Goal: Task Accomplishment & Management: Manage account settings

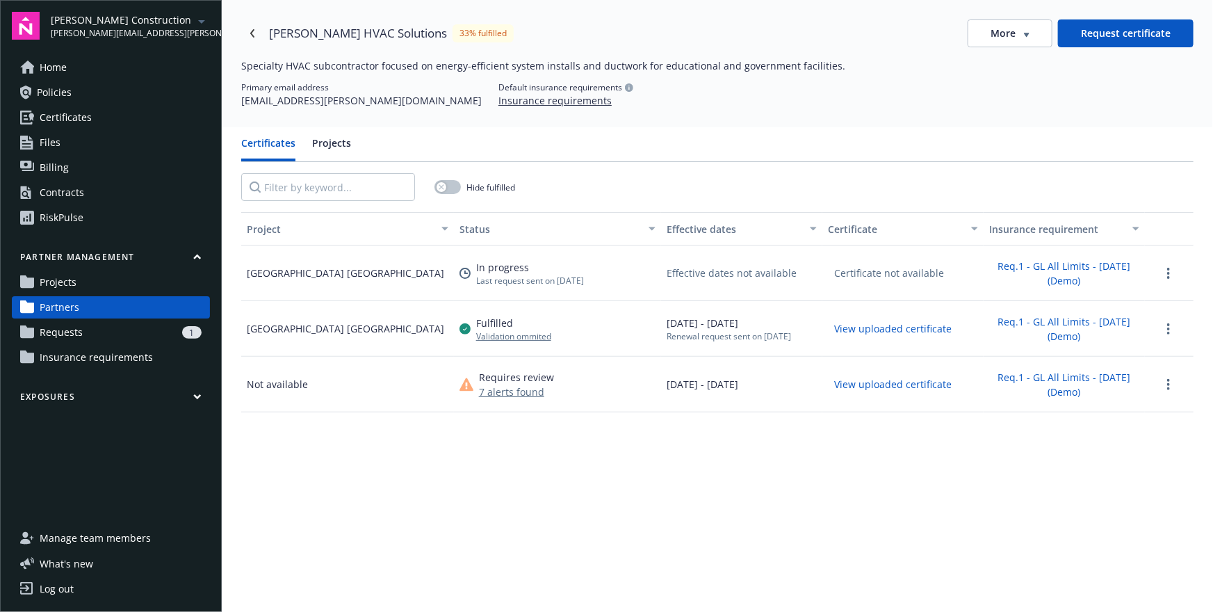
click at [115, 294] on div "Partner management Projects Partners Requests 1 Insurance requirements" at bounding box center [111, 309] width 198 height 117
click at [97, 327] on div "1" at bounding box center [144, 332] width 113 height 13
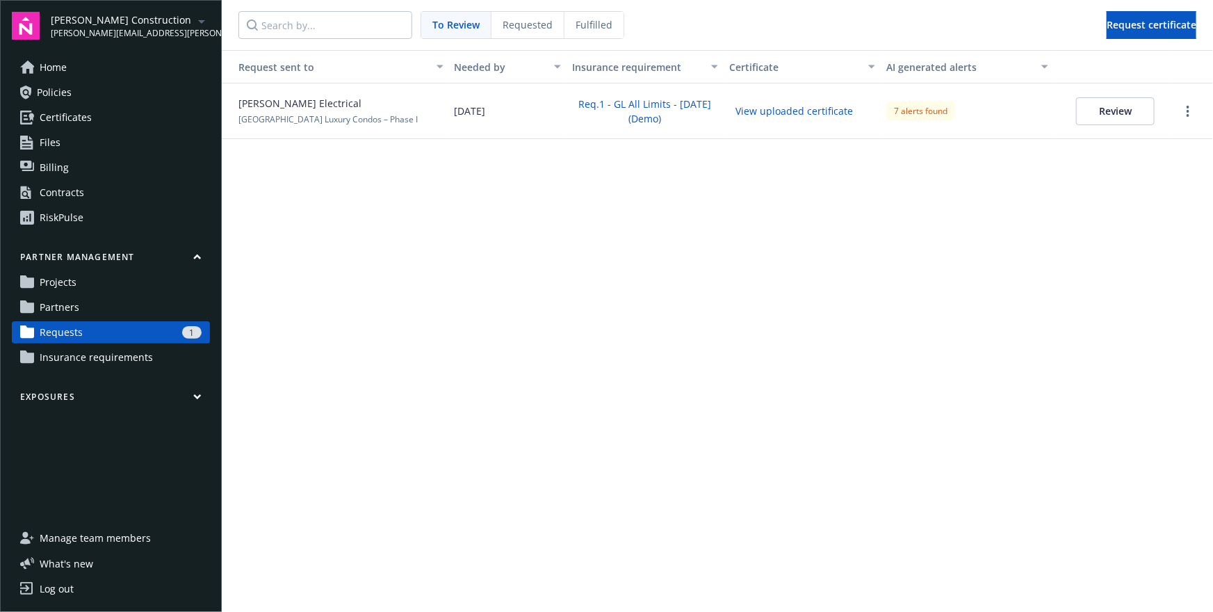
click at [84, 309] on link "Partners" at bounding box center [111, 307] width 198 height 22
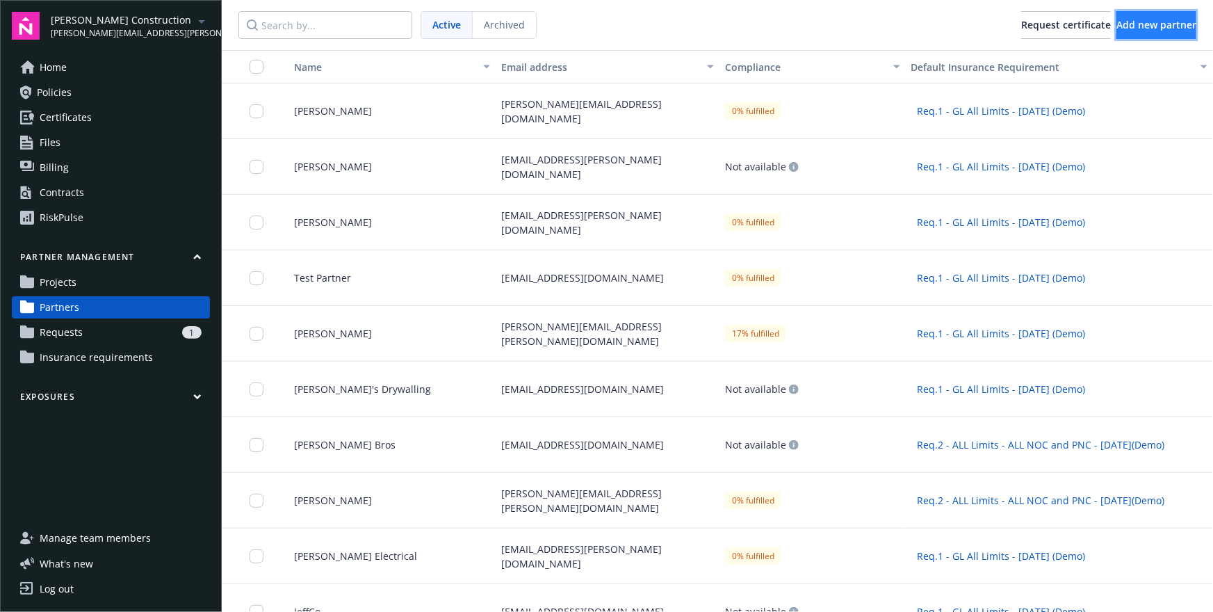
click at [1117, 26] on span "Add new partner" at bounding box center [1156, 24] width 80 height 13
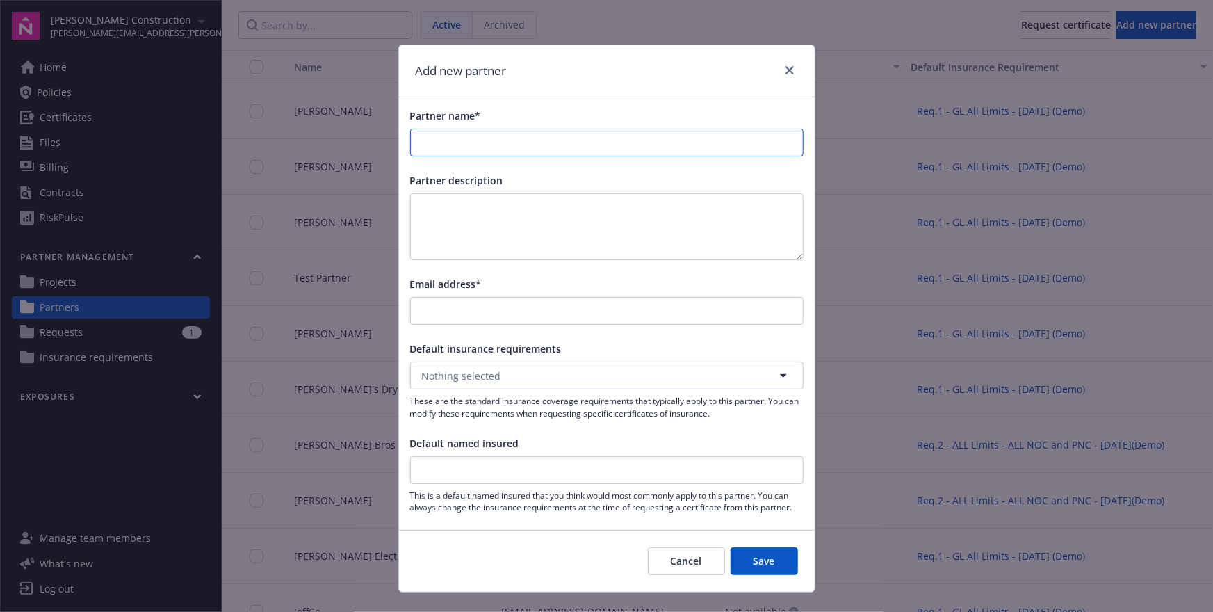
click at [475, 152] on input "Partner name*" at bounding box center [607, 142] width 392 height 26
type input "asdfa"
click at [462, 544] on form "Partner name* Partner description Email address* Default insurance requirements…" at bounding box center [607, 344] width 416 height 494
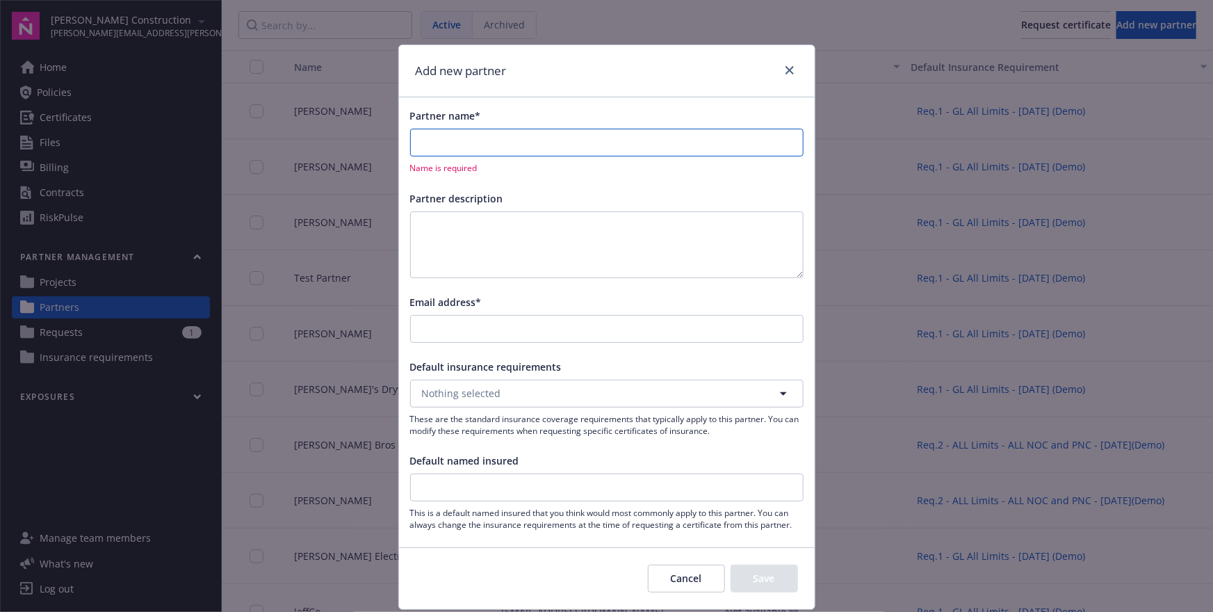
click at [534, 140] on input "Partner name*" at bounding box center [607, 142] width 392 height 26
click at [580, 107] on div "Partner name* Name is required Partner description Email address* Default insur…" at bounding box center [607, 319] width 416 height 444
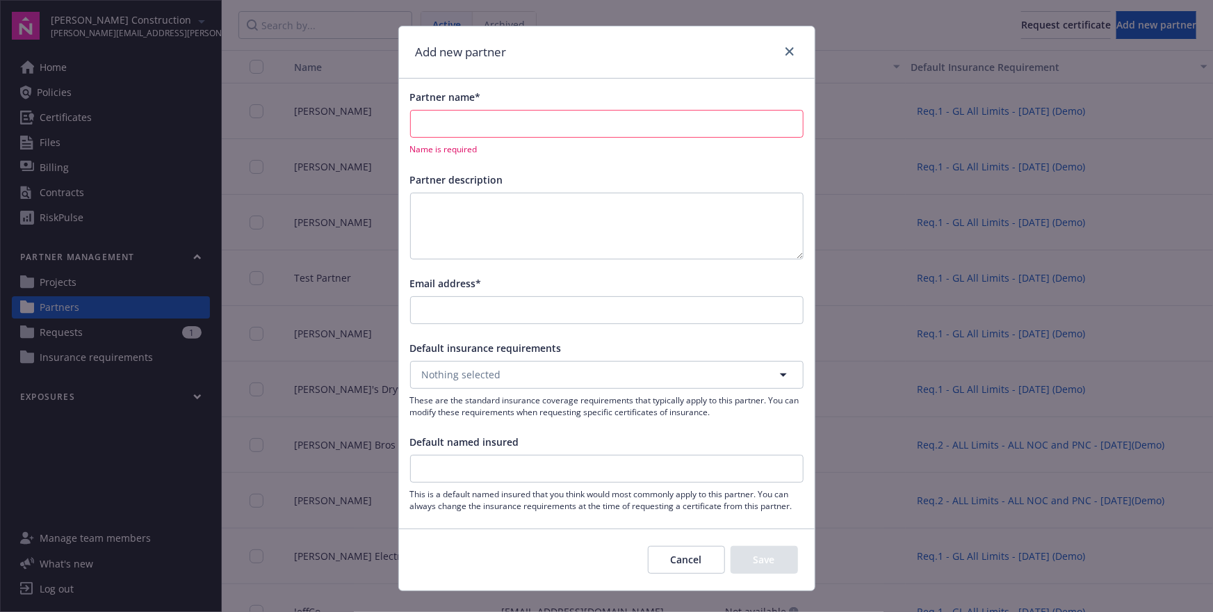
scroll to position [21, 0]
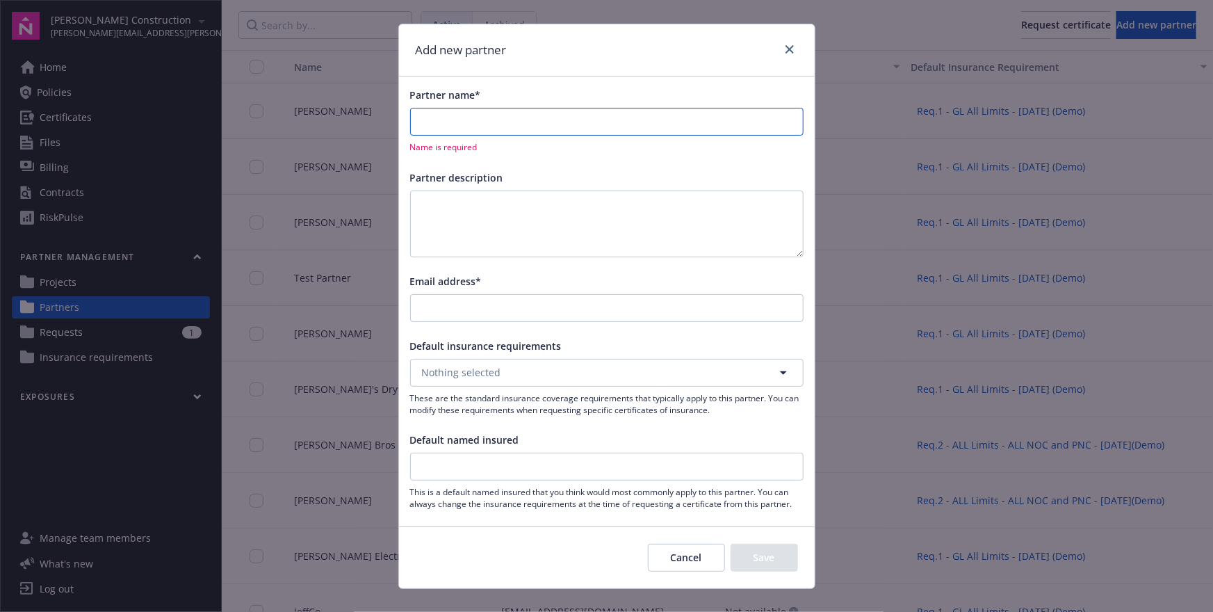
click at [449, 122] on input "Partner name*" at bounding box center [607, 121] width 392 height 26
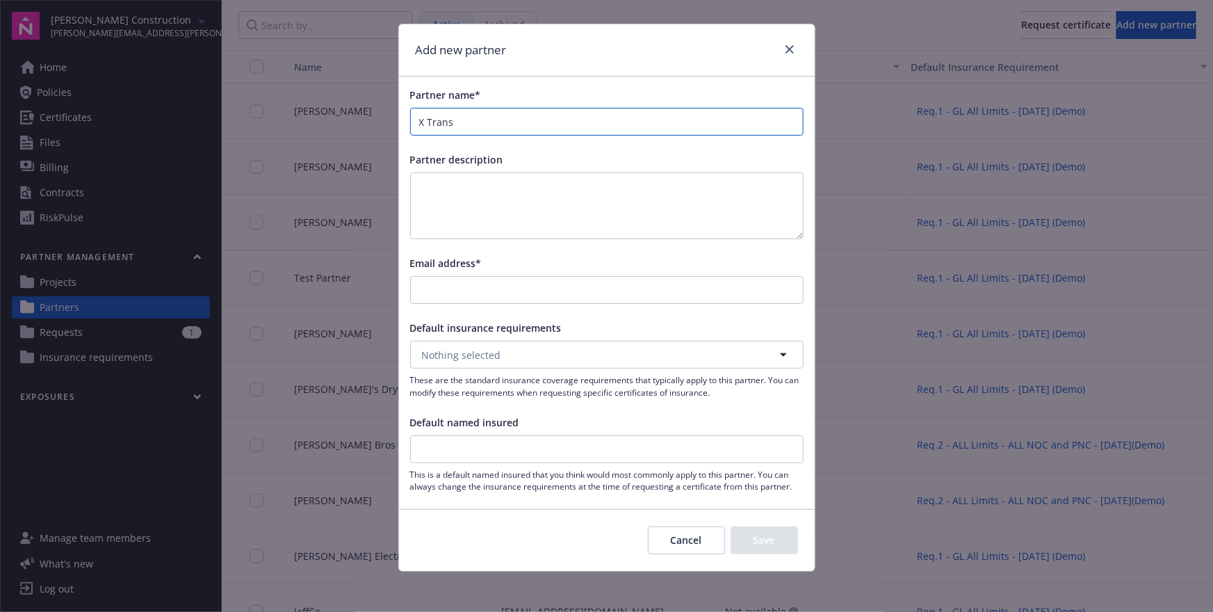
type input "X Trans"
click at [443, 453] on input "Default named insured" at bounding box center [607, 449] width 392 height 26
click at [577, 429] on div "Default named insured" at bounding box center [606, 422] width 393 height 15
click at [425, 475] on span "This is a default named insured that you think would most commonly apply to thi…" at bounding box center [606, 481] width 393 height 24
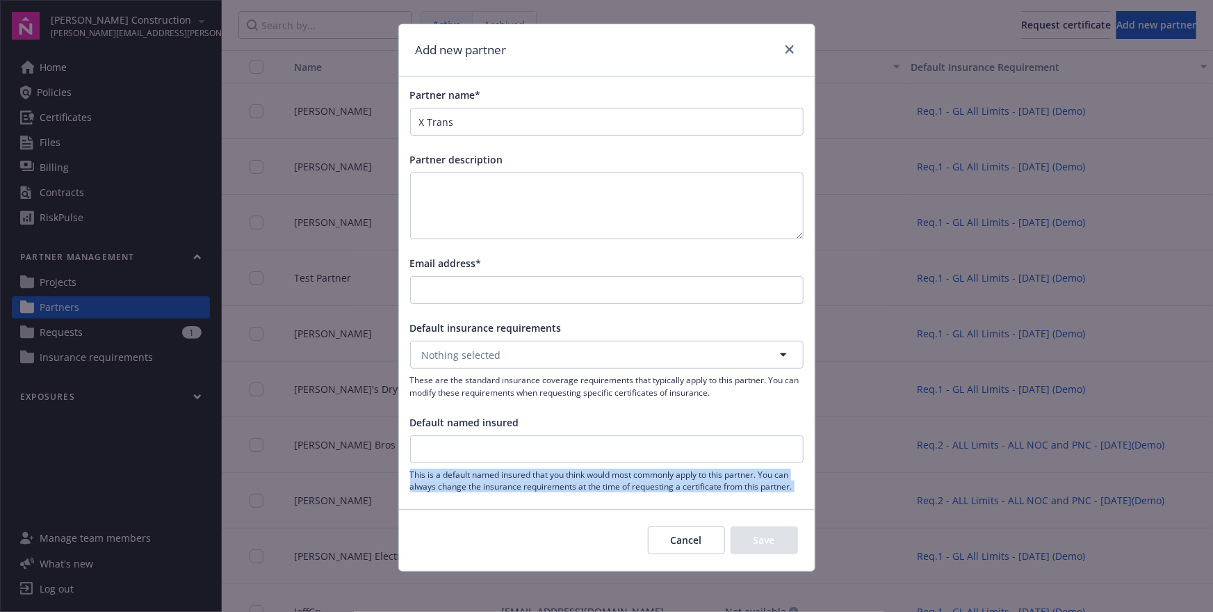
click at [425, 475] on span "This is a default named insured that you think would most commonly apply to thi…" at bounding box center [606, 481] width 393 height 24
click at [591, 492] on div "Partner name* X Trans Partner description Email address* Default insurance requ…" at bounding box center [607, 289] width 416 height 427
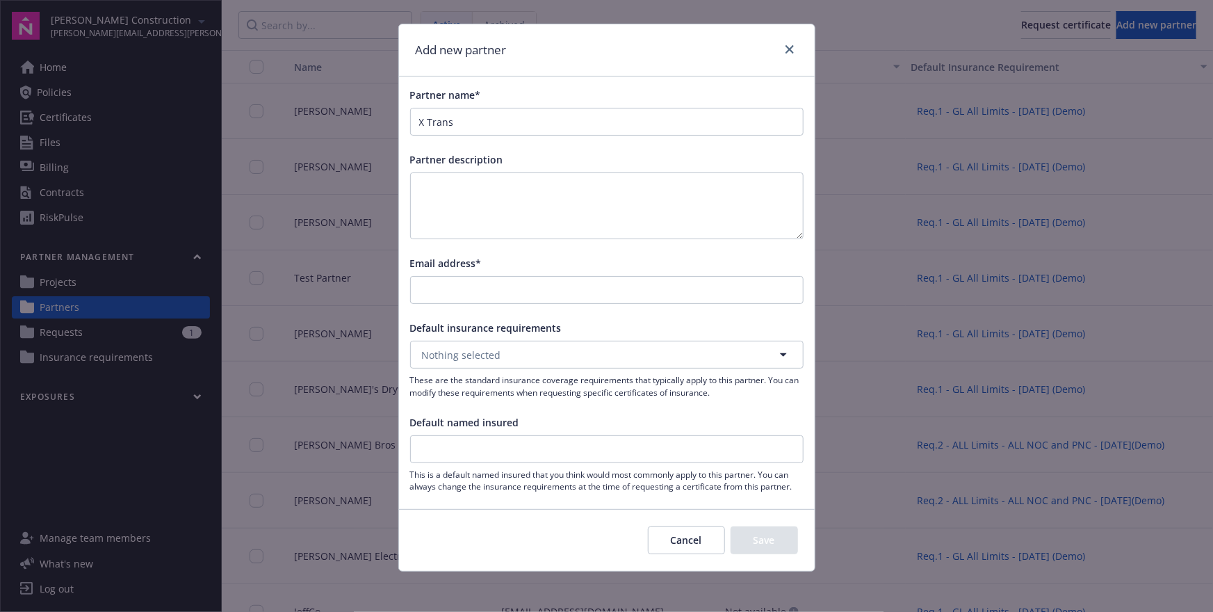
click at [621, 501] on div "Partner name* X Trans Partner description Email address* Default insurance requ…" at bounding box center [607, 289] width 416 height 427
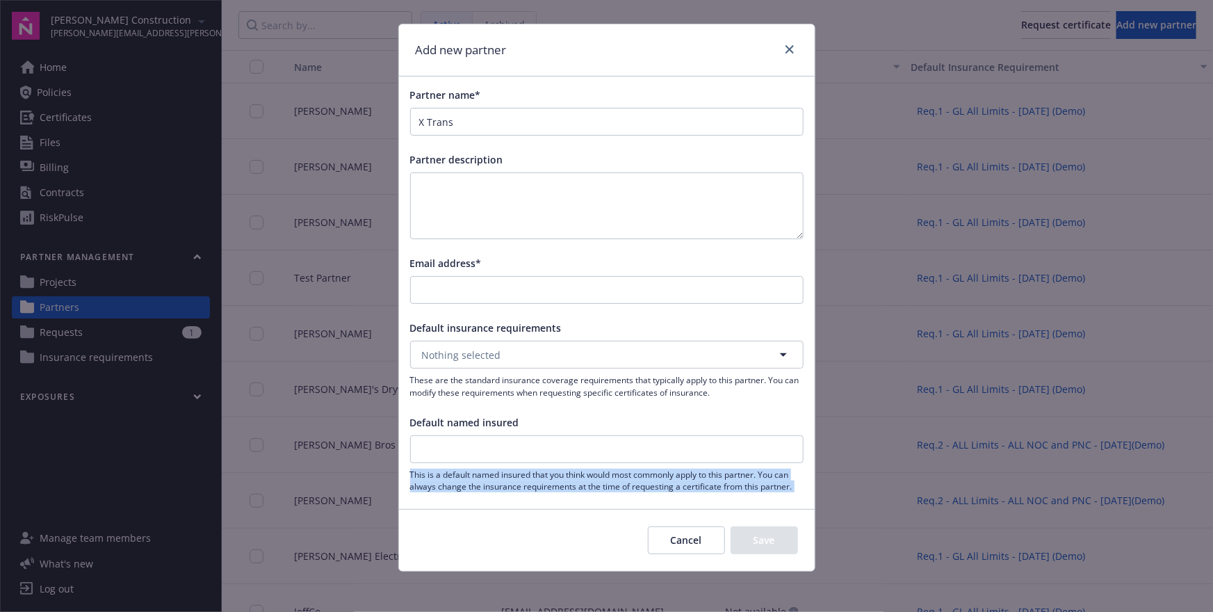
click at [621, 501] on div "Partner name* X Trans Partner description Email address* Default insurance requ…" at bounding box center [607, 289] width 416 height 427
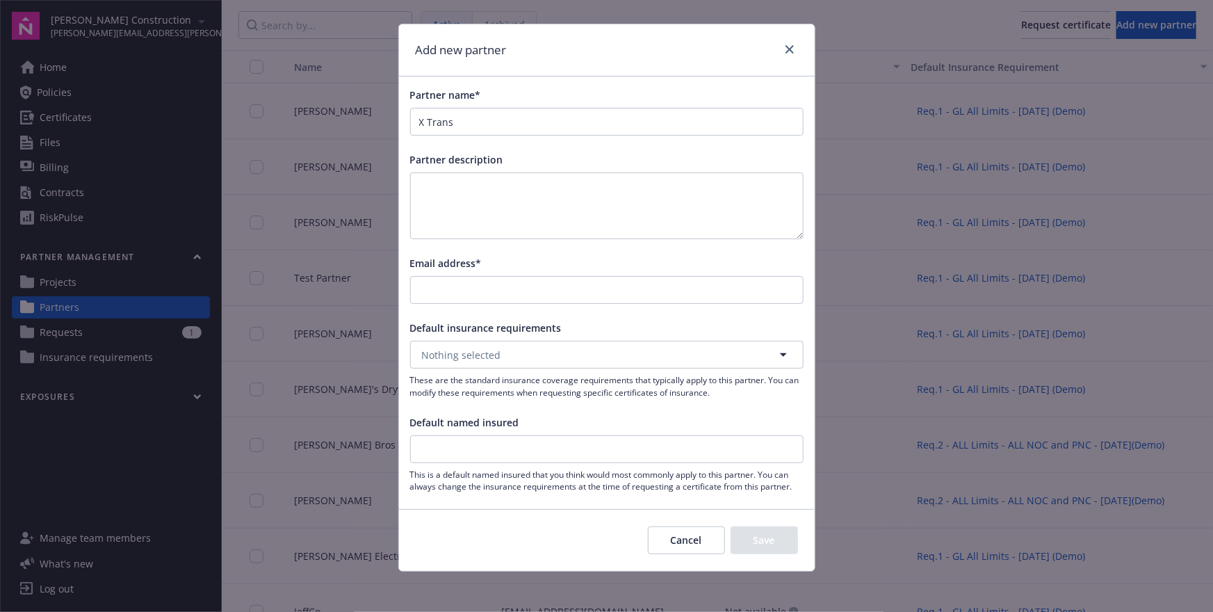
click at [430, 96] on span "Partner name*" at bounding box center [445, 94] width 71 height 13
click at [430, 108] on input "X Trans" at bounding box center [607, 121] width 392 height 26
click at [430, 96] on span "Partner name*" at bounding box center [445, 94] width 71 height 13
click at [430, 108] on input "X Trans" at bounding box center [607, 121] width 392 height 26
click at [430, 96] on span "Partner name*" at bounding box center [445, 94] width 71 height 13
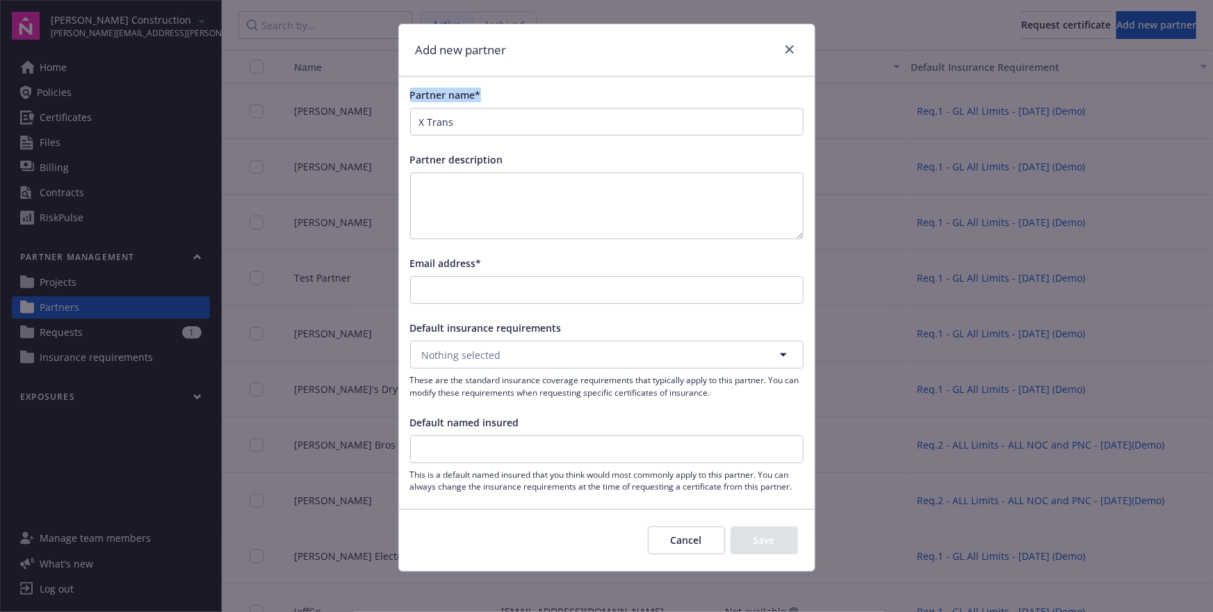
click at [430, 108] on input "X Trans" at bounding box center [607, 121] width 392 height 26
click at [430, 165] on span "Partner description" at bounding box center [456, 159] width 93 height 13
click at [790, 49] on icon "close" at bounding box center [790, 49] width 8 height 8
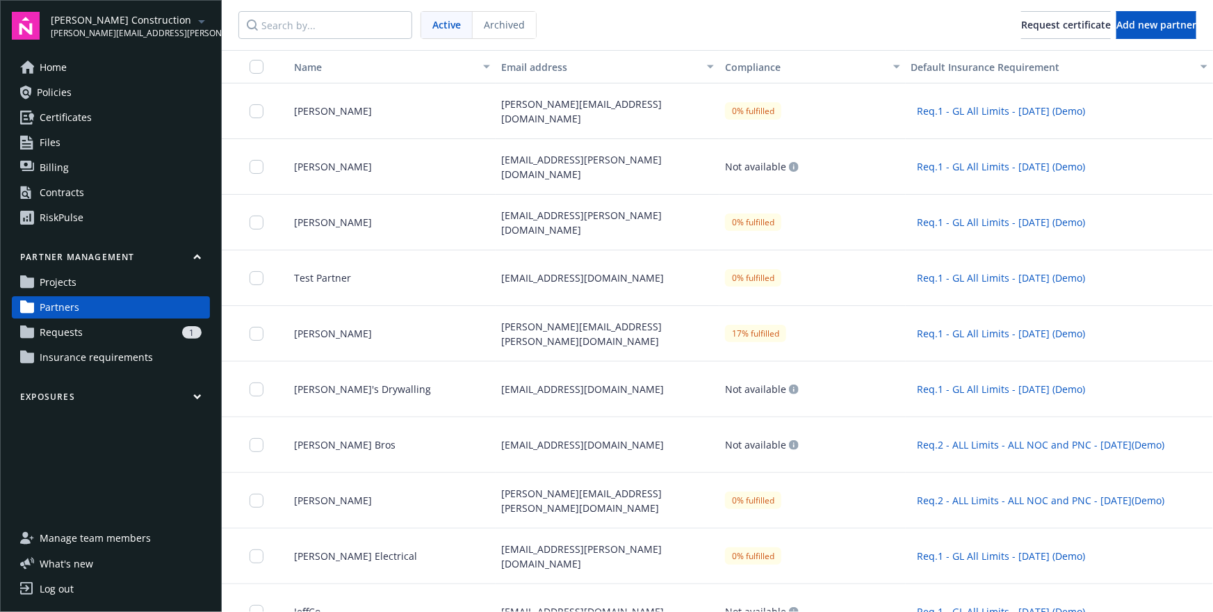
click at [949, 113] on span "Req.1 - GL All Limits - Apr28 (Demo)" at bounding box center [1002, 111] width 168 height 15
click at [1130, 22] on span "Add new partner" at bounding box center [1156, 24] width 80 height 13
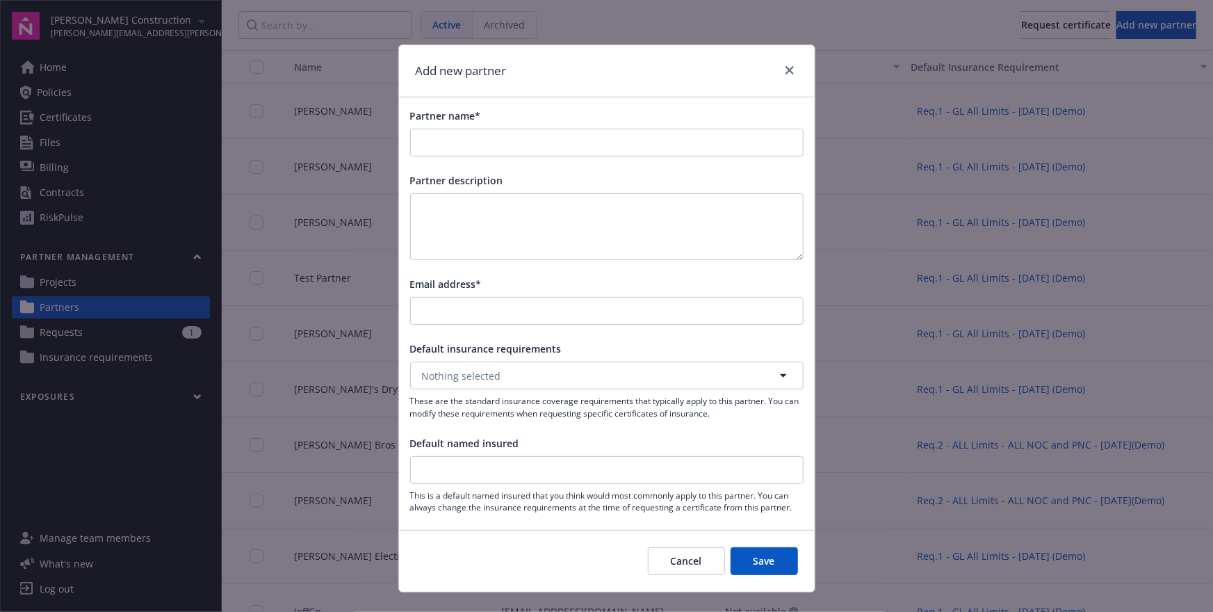
click at [596, 493] on span "This is a default named insured that you think would most commonly apply to thi…" at bounding box center [606, 501] width 393 height 24
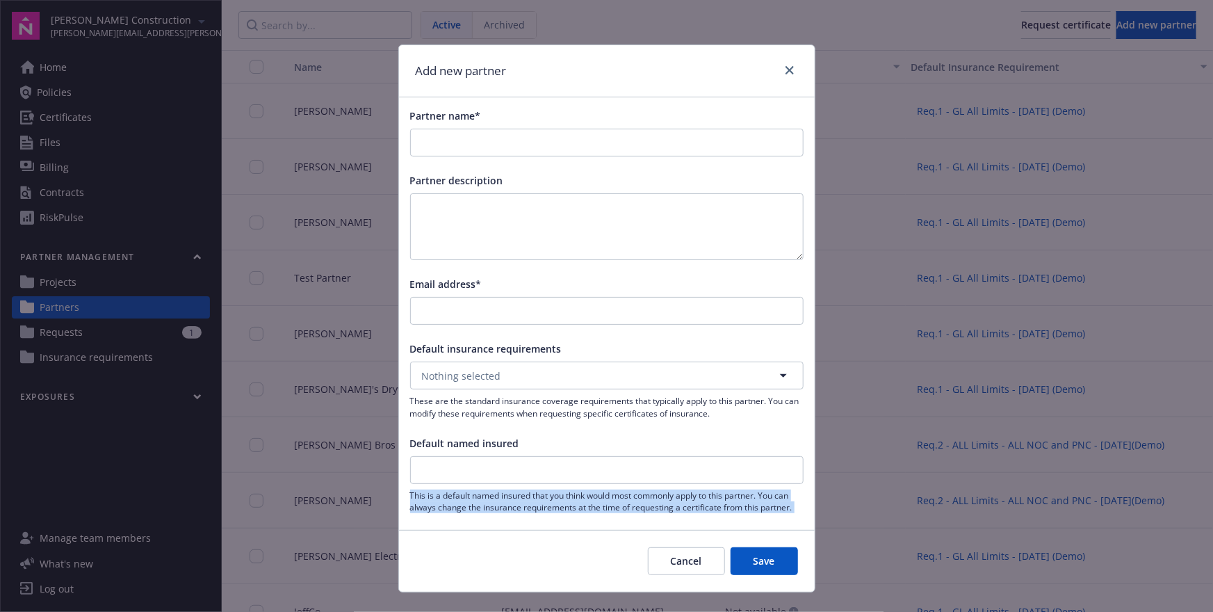
click at [596, 493] on span "This is a default named insured that you think would most commonly apply to thi…" at bounding box center [606, 501] width 393 height 24
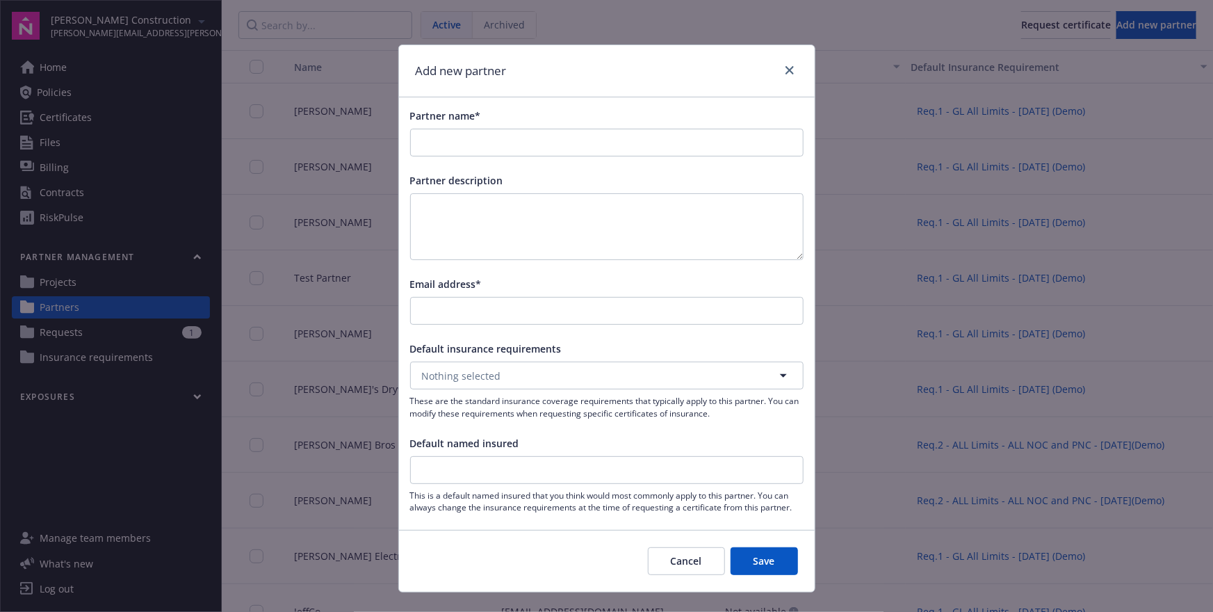
click at [599, 500] on span "This is a default named insured that you think would most commonly apply to thi…" at bounding box center [606, 501] width 393 height 24
click at [439, 115] on span "Partner name*" at bounding box center [445, 115] width 71 height 13
click at [439, 129] on input "Partner name*" at bounding box center [607, 142] width 392 height 26
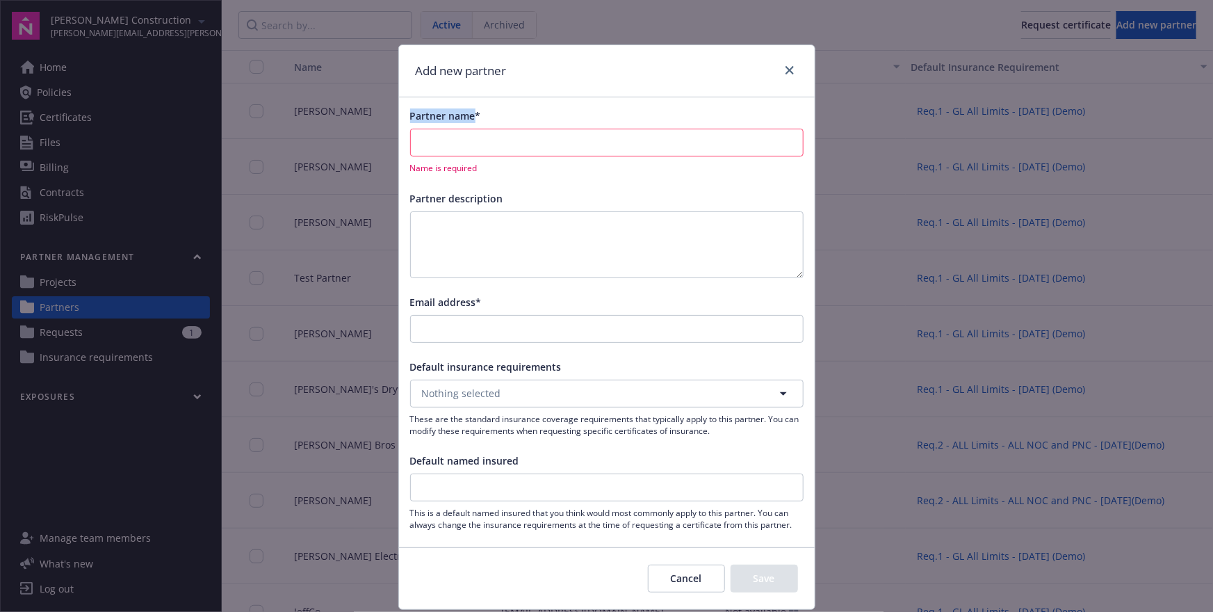
drag, startPoint x: 439, startPoint y: 115, endPoint x: 453, endPoint y: 120, distance: 13.9
click at [453, 120] on span "Partner name*" at bounding box center [445, 115] width 71 height 13
click at [453, 129] on input "Partner name*" at bounding box center [607, 142] width 392 height 26
click at [453, 120] on span "Partner name*" at bounding box center [445, 115] width 71 height 13
click at [453, 129] on input "Partner name*" at bounding box center [607, 142] width 392 height 26
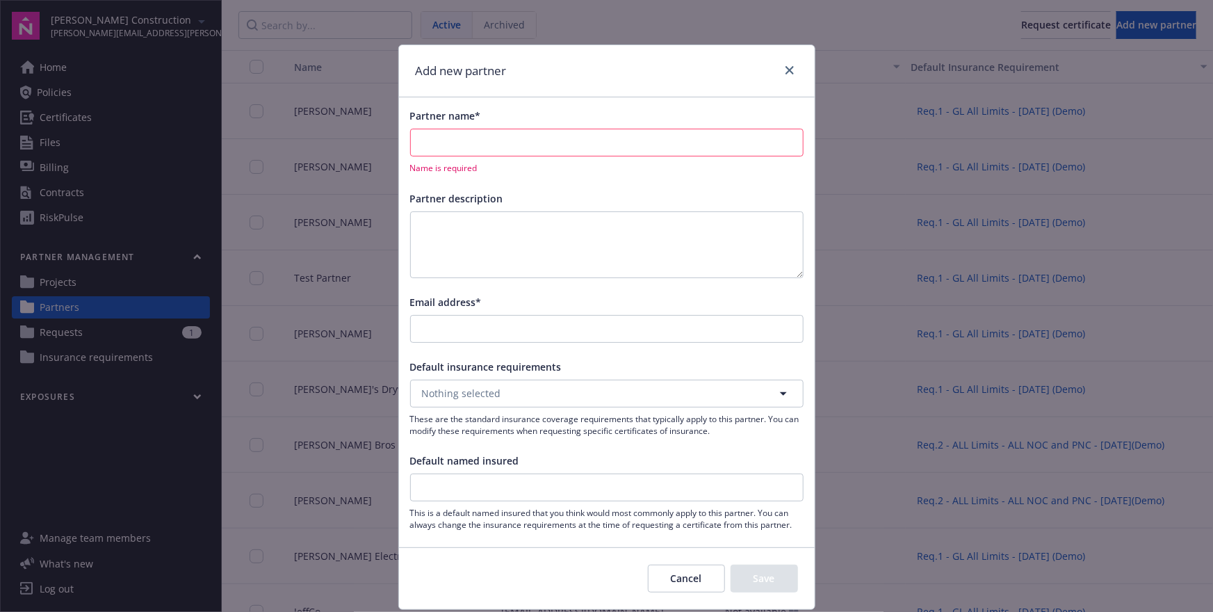
click at [653, 580] on button "Cancel" at bounding box center [686, 578] width 77 height 28
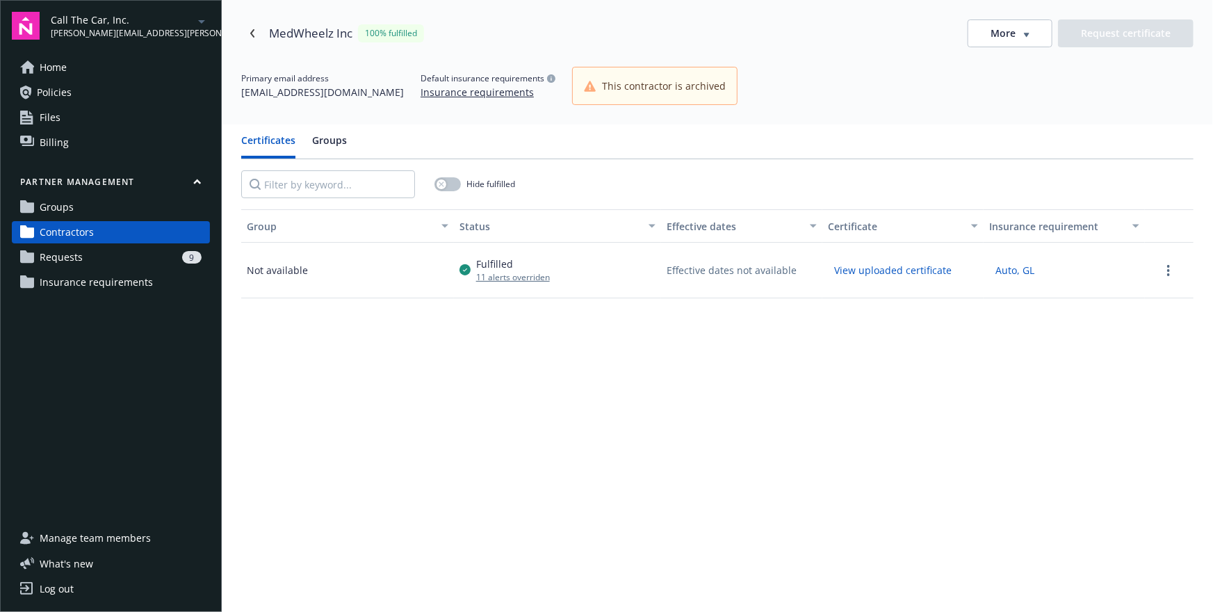
click at [100, 209] on link "Groups" at bounding box center [111, 207] width 198 height 22
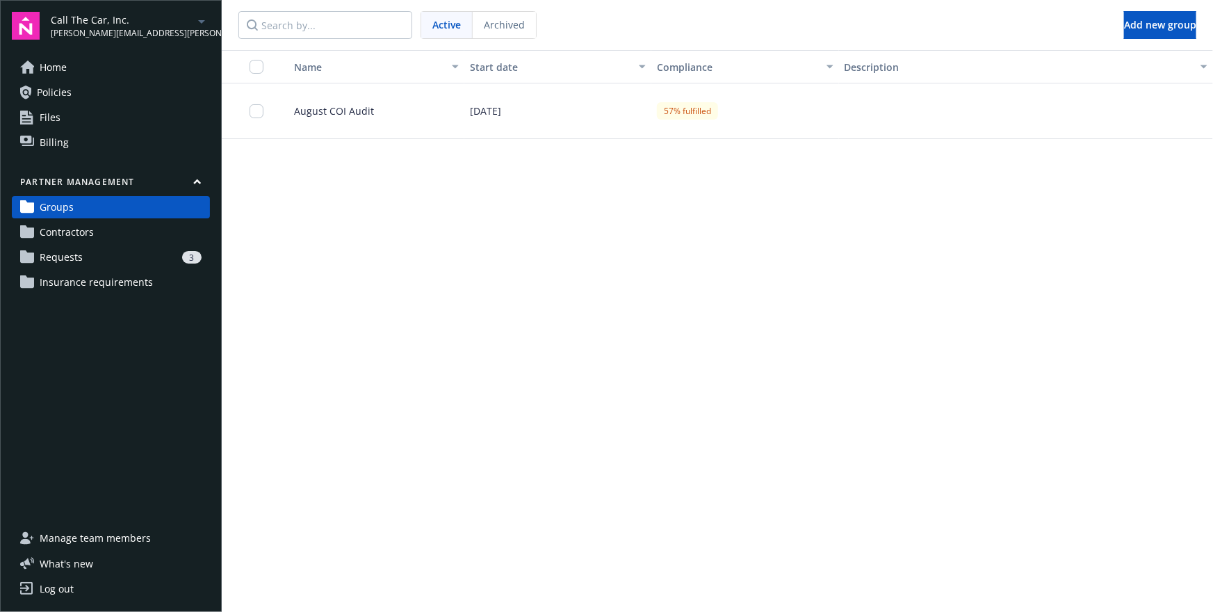
click at [99, 231] on link "Contractors" at bounding box center [111, 232] width 198 height 22
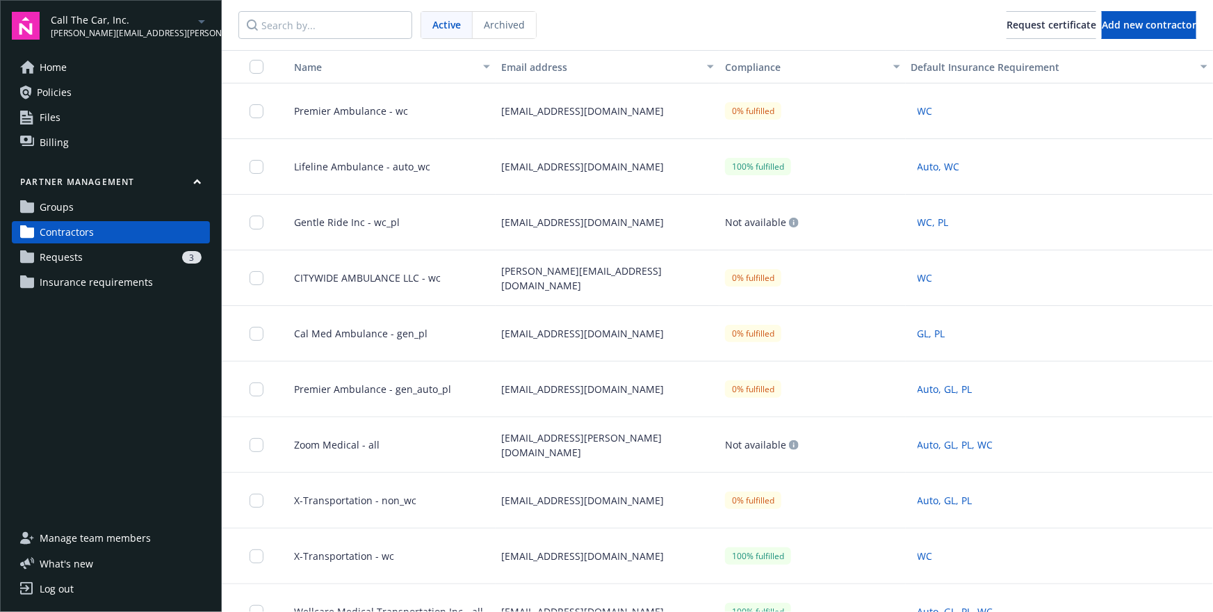
click at [347, 123] on div "Premier Ambulance - wc" at bounding box center [386, 111] width 218 height 56
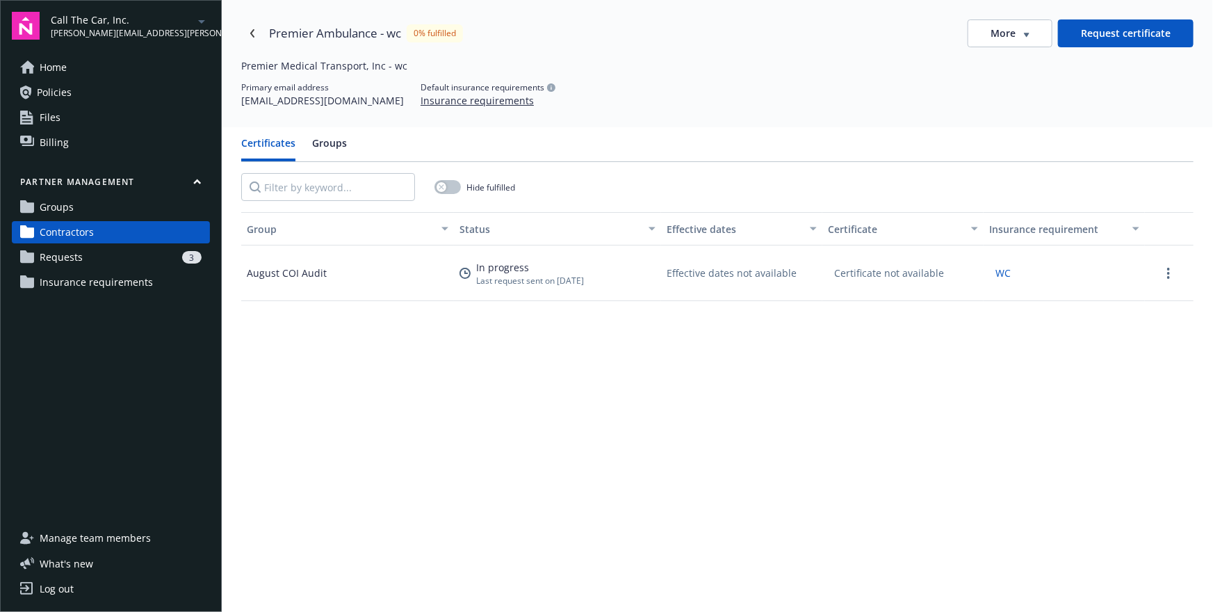
click at [1110, 36] on button "Request certificate" at bounding box center [1126, 33] width 136 height 28
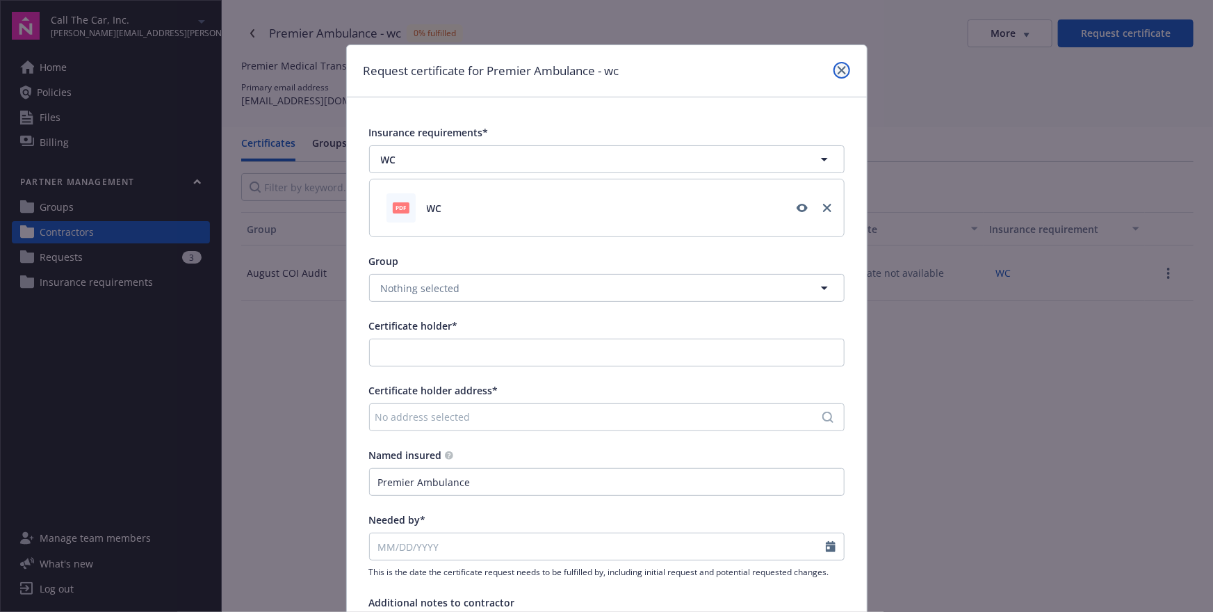
click at [840, 67] on icon "close" at bounding box center [842, 70] width 8 height 8
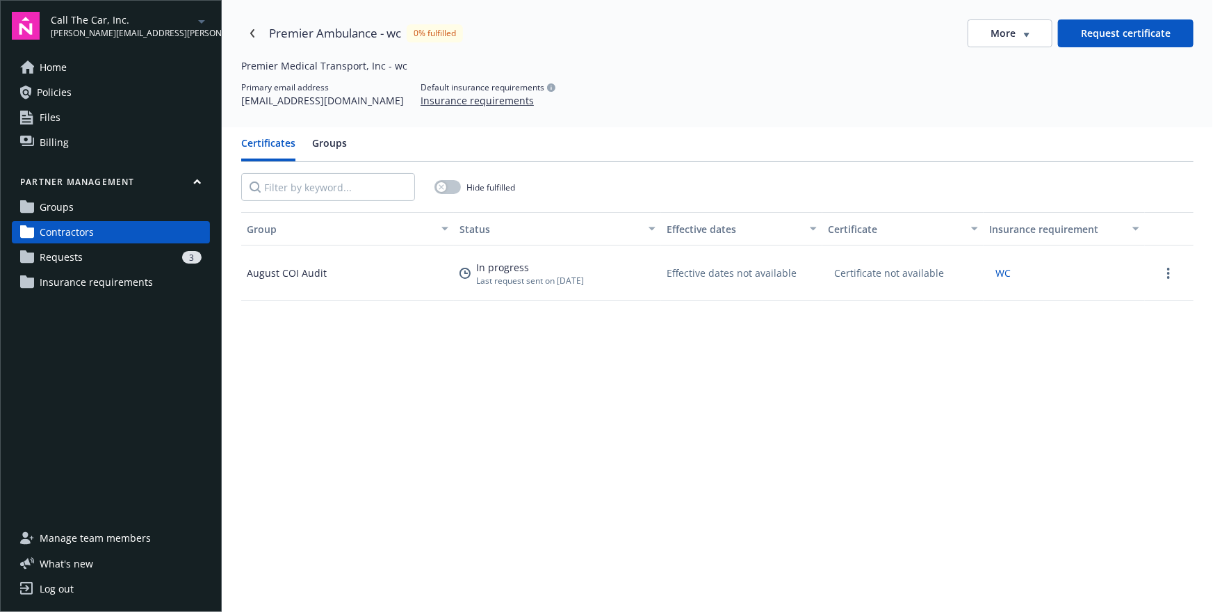
click at [288, 38] on div "Premier Ambulance - wc" at bounding box center [335, 33] width 132 height 18
drag, startPoint x: 288, startPoint y: 38, endPoint x: 368, endPoint y: 39, distance: 80.0
click at [368, 39] on div "Premier Ambulance - wc" at bounding box center [335, 33] width 132 height 18
click at [284, 63] on div "Premier Medical Transport, Inc - wc" at bounding box center [552, 65] width 623 height 15
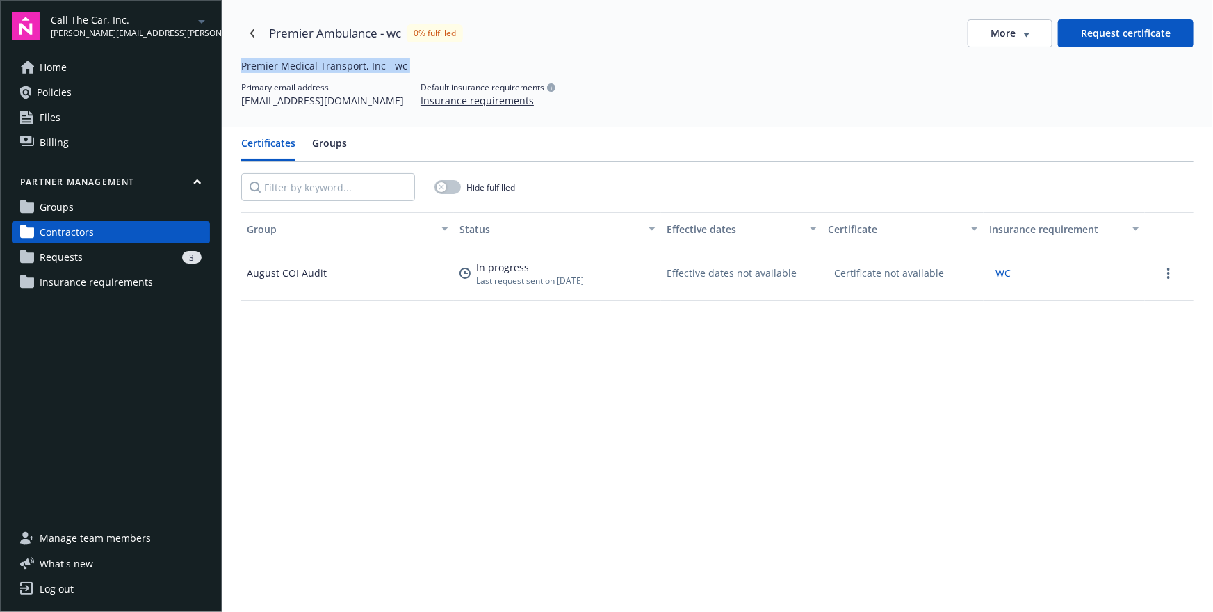
click at [284, 63] on div "Premier Medical Transport, Inc - wc" at bounding box center [552, 65] width 623 height 15
click at [286, 33] on div "Premier Ambulance - wc" at bounding box center [335, 33] width 132 height 18
drag, startPoint x: 286, startPoint y: 33, endPoint x: 392, endPoint y: 34, distance: 106.4
click at [392, 34] on div "Premier Ambulance - wc" at bounding box center [335, 33] width 132 height 18
click at [641, 197] on div "Hide fulfilled" at bounding box center [717, 187] width 952 height 50
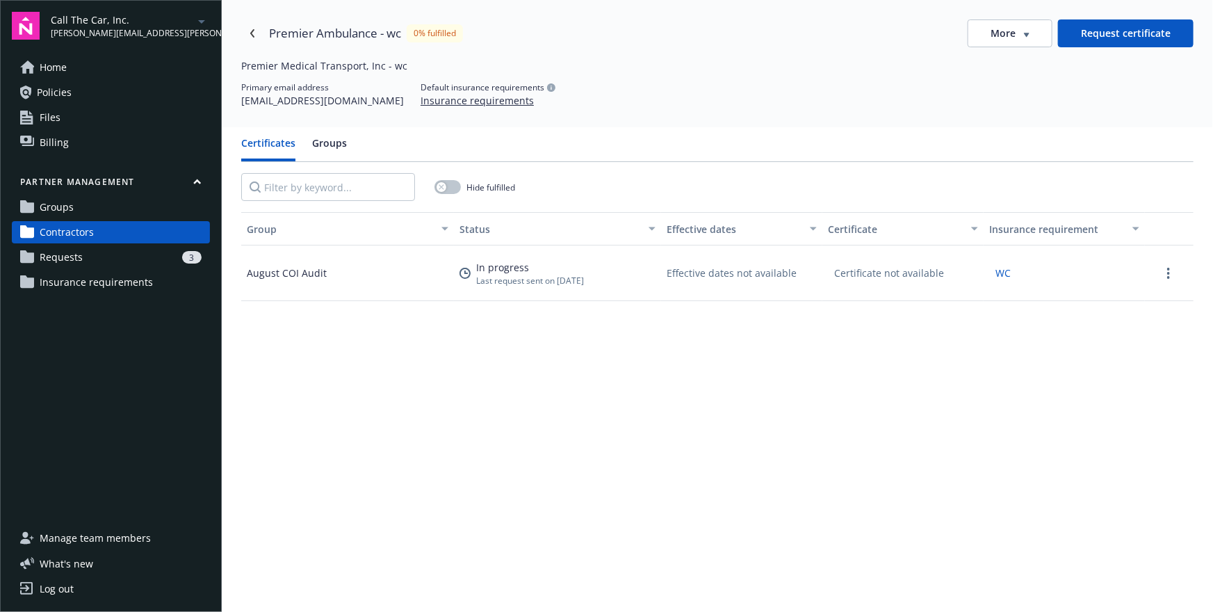
click at [552, 420] on div "Group Status Effective dates Certificate Insurance requirement August COI Audit…" at bounding box center [717, 493] width 952 height 562
click at [485, 138] on div "Certificates Groups" at bounding box center [717, 149] width 952 height 26
click at [1010, 27] on span "More" at bounding box center [1003, 33] width 25 height 14
click at [988, 61] on div "Edit contractor" at bounding box center [1013, 62] width 119 height 23
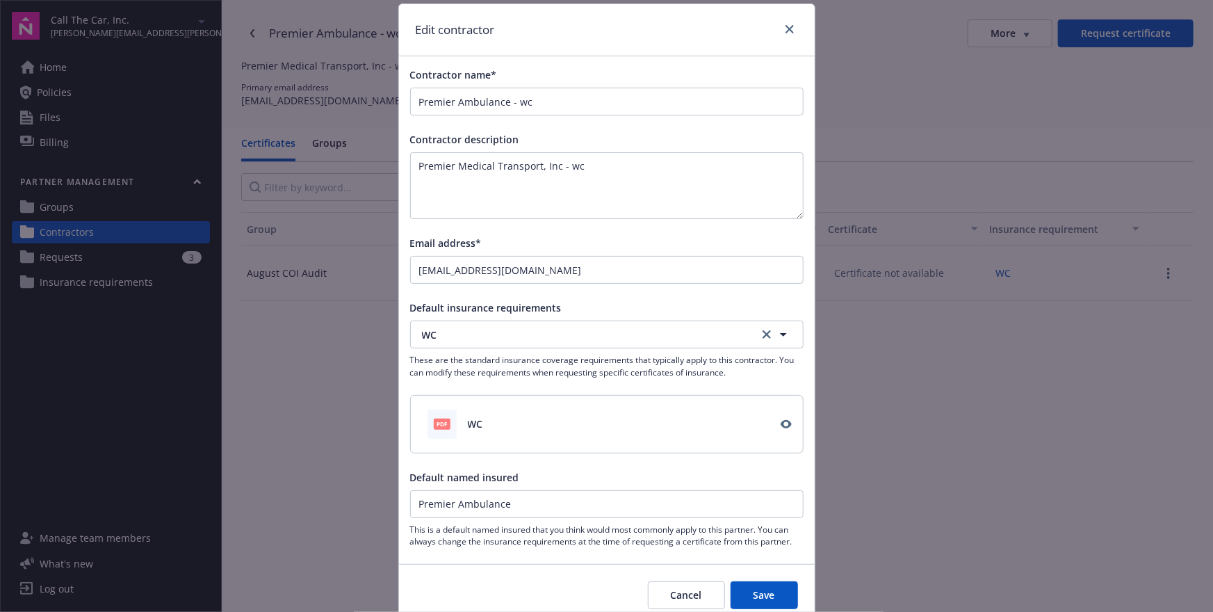
scroll to position [32, 0]
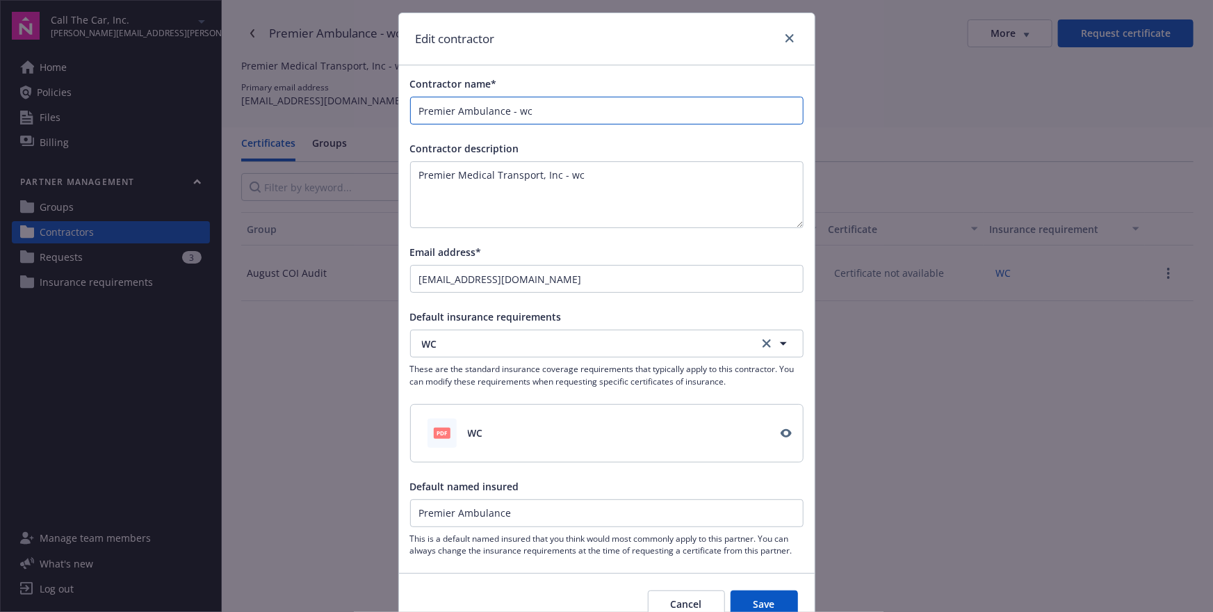
drag, startPoint x: 510, startPoint y: 104, endPoint x: 544, endPoint y: 111, distance: 34.8
click at [544, 111] on input "Premier Ambulance - wc" at bounding box center [607, 110] width 392 height 26
click at [605, 87] on div "Contractor name*" at bounding box center [606, 83] width 393 height 15
click at [662, 601] on button "Cancel" at bounding box center [686, 604] width 77 height 28
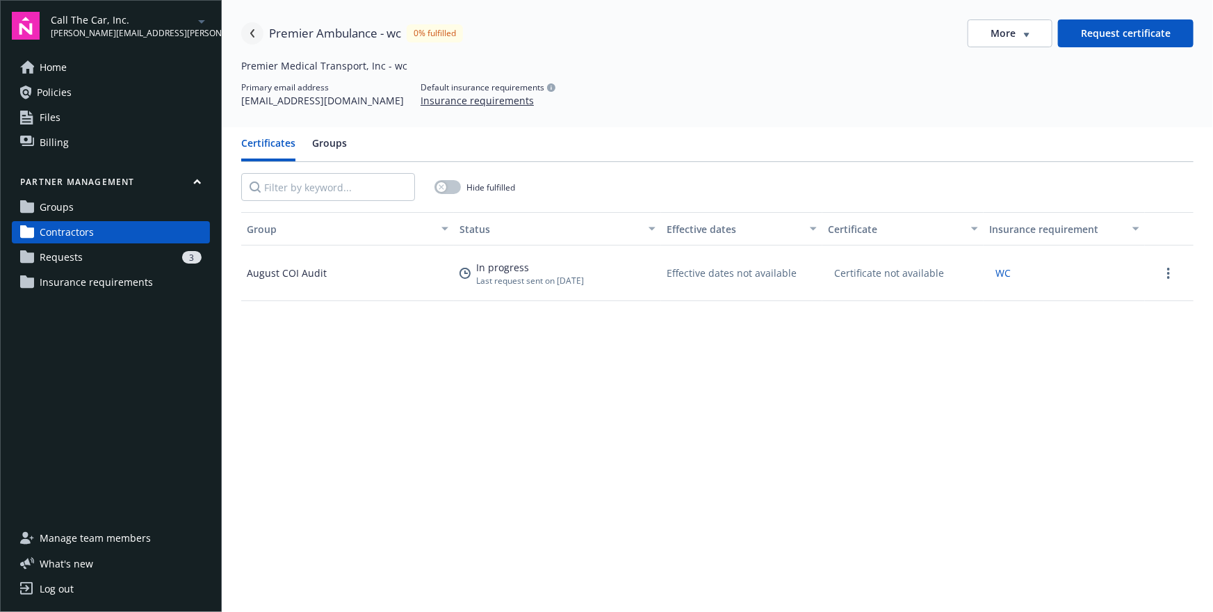
click at [245, 38] on link "Navigate back" at bounding box center [252, 33] width 22 height 22
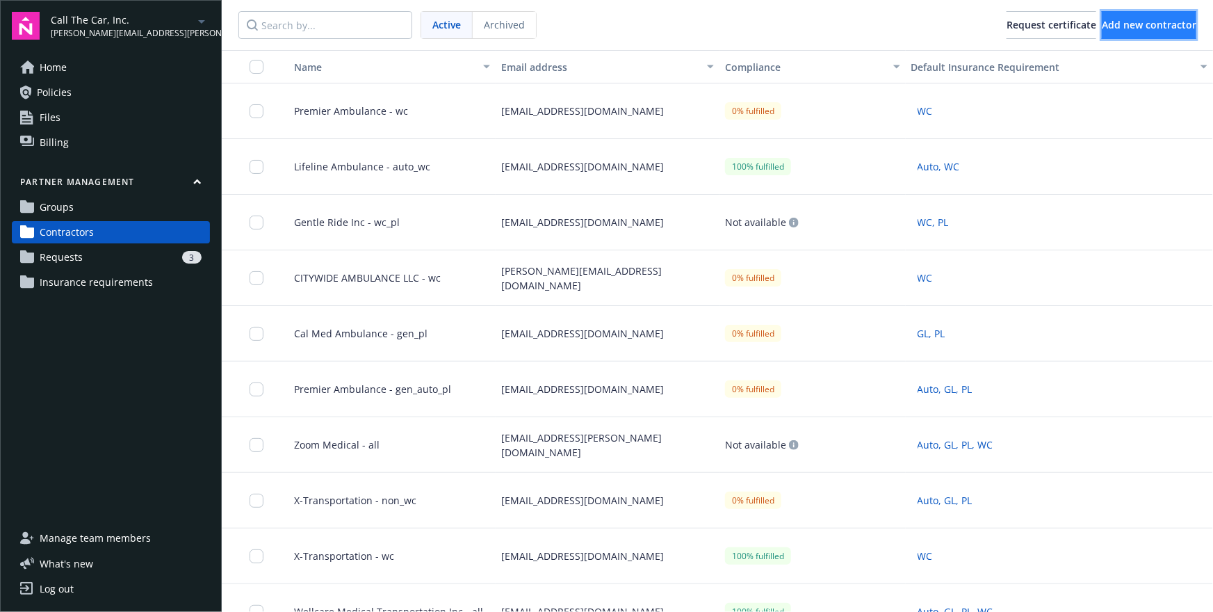
click at [1103, 24] on span "Add new contractor" at bounding box center [1149, 24] width 95 height 13
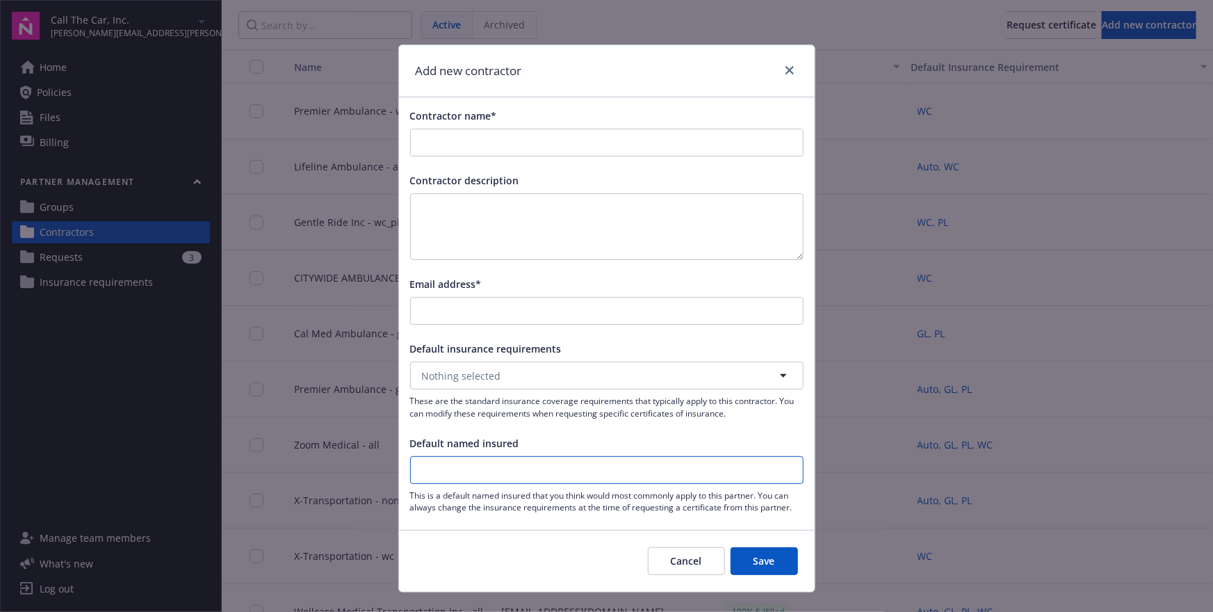
click at [466, 471] on input "Default named insured" at bounding box center [607, 470] width 392 height 26
click at [440, 445] on span "Default named insured" at bounding box center [464, 443] width 109 height 13
click at [440, 457] on input "Default named insured" at bounding box center [607, 470] width 392 height 26
click at [453, 445] on span "Default named insured" at bounding box center [464, 443] width 109 height 13
click at [453, 457] on input "Default named insured" at bounding box center [607, 470] width 392 height 26
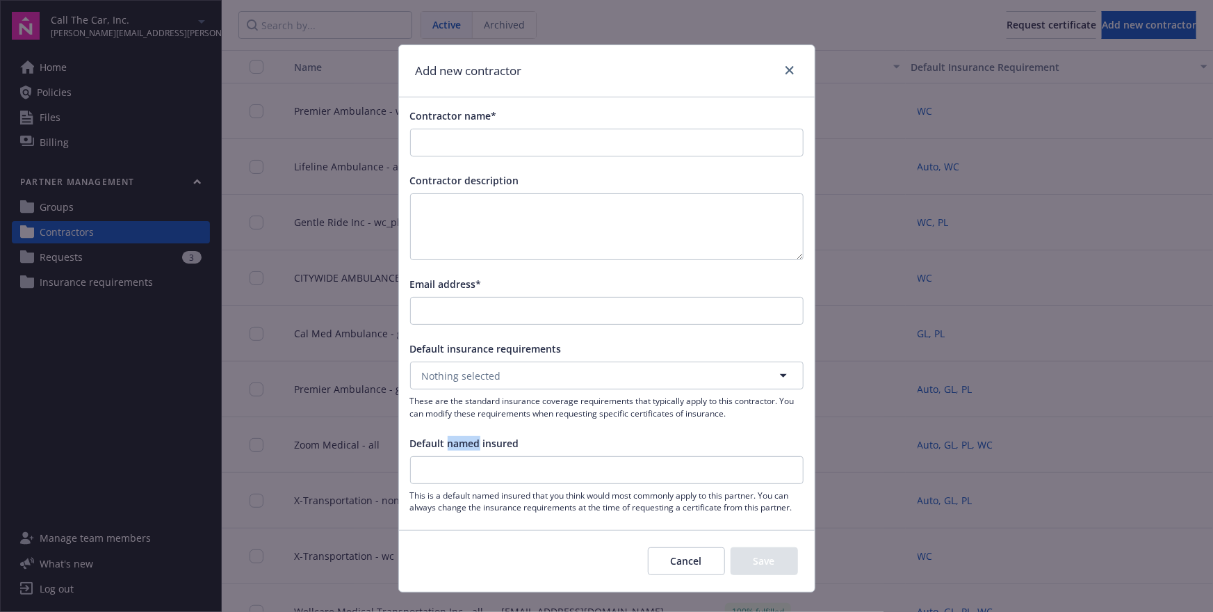
click at [453, 445] on span "Default named insured" at bounding box center [464, 443] width 109 height 13
click at [453, 457] on input "Default named insured" at bounding box center [607, 470] width 392 height 26
click at [449, 448] on span "Default named insured" at bounding box center [464, 443] width 109 height 13
click at [449, 457] on input "Default named insured" at bounding box center [607, 470] width 392 height 26
click at [449, 448] on span "Default named insured" at bounding box center [464, 443] width 109 height 13
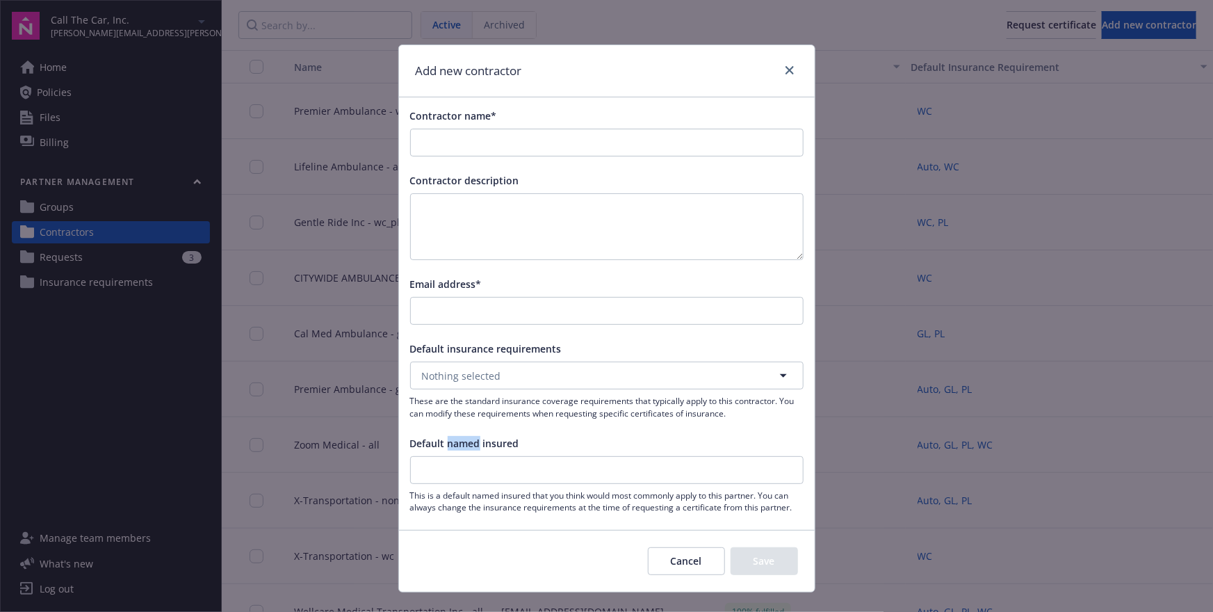
click at [449, 457] on input "Default named insured" at bounding box center [607, 470] width 392 height 26
click at [449, 448] on span "Default named insured" at bounding box center [464, 443] width 109 height 13
click at [449, 457] on input "Default named insured" at bounding box center [607, 470] width 392 height 26
click at [567, 436] on div "Default named insured" at bounding box center [606, 443] width 393 height 15
click at [425, 439] on span "Default named insured" at bounding box center [464, 443] width 109 height 13
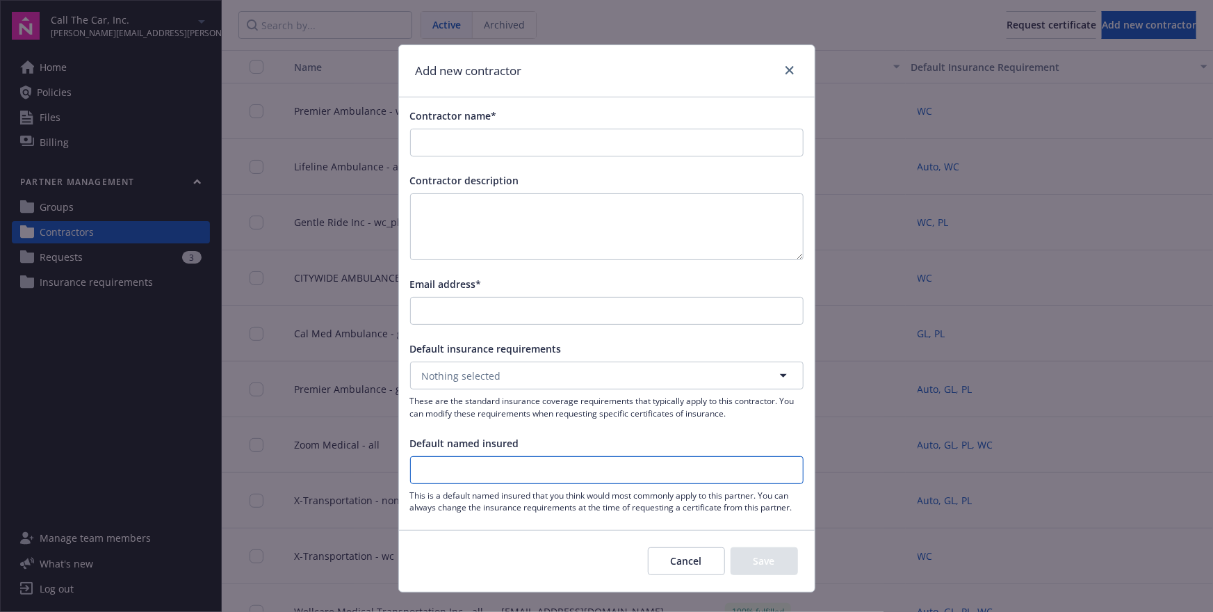
click at [425, 457] on input "Default named insured" at bounding box center [607, 470] width 392 height 26
click at [425, 439] on span "Default named insured" at bounding box center [464, 443] width 109 height 13
click at [425, 457] on input "Default named insured" at bounding box center [607, 470] width 392 height 26
click at [463, 439] on span "Default named insured" at bounding box center [464, 443] width 109 height 13
click at [463, 457] on input "Default named insured" at bounding box center [607, 470] width 392 height 26
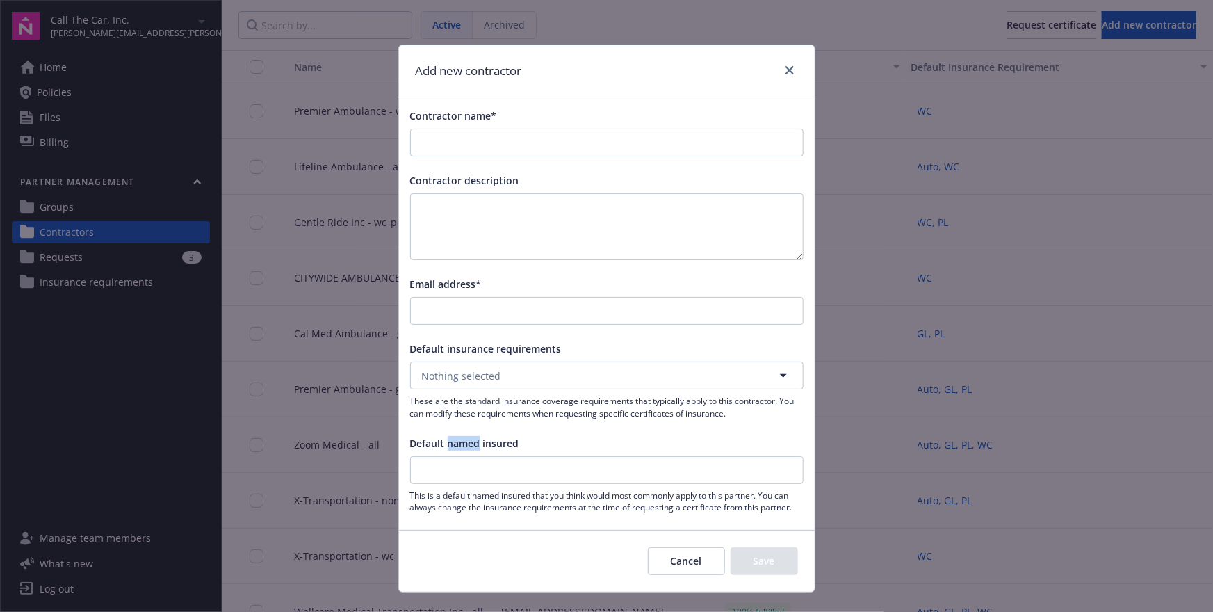
click at [463, 439] on span "Default named insured" at bounding box center [464, 443] width 109 height 13
click at [463, 457] on input "Default named insured" at bounding box center [607, 470] width 392 height 26
click at [487, 443] on span "Default named insured" at bounding box center [464, 443] width 109 height 13
click at [487, 457] on input "Default named insured" at bounding box center [607, 470] width 392 height 26
click at [487, 443] on span "Default named insured" at bounding box center [464, 443] width 109 height 13
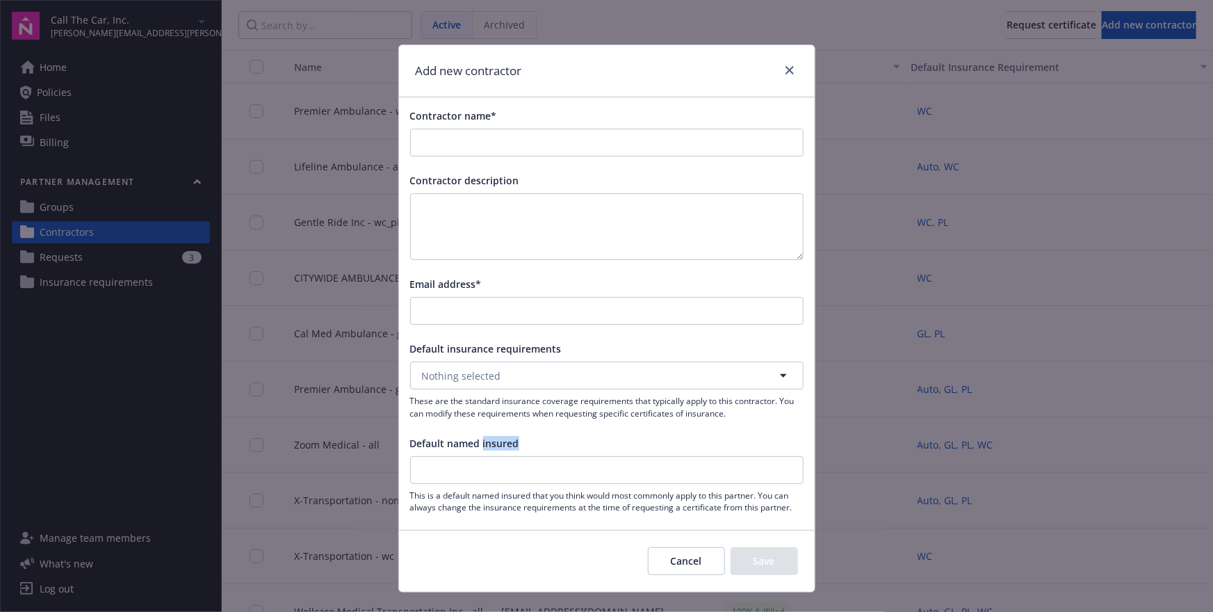
click at [487, 457] on input "Default named insured" at bounding box center [607, 470] width 392 height 26
click at [487, 443] on span "Default named insured" at bounding box center [464, 443] width 109 height 13
click at [487, 457] on input "Default named insured" at bounding box center [607, 470] width 392 height 26
click at [512, 448] on span "Default named insured" at bounding box center [464, 443] width 109 height 13
click at [512, 457] on input "Default named insured" at bounding box center [607, 470] width 392 height 26
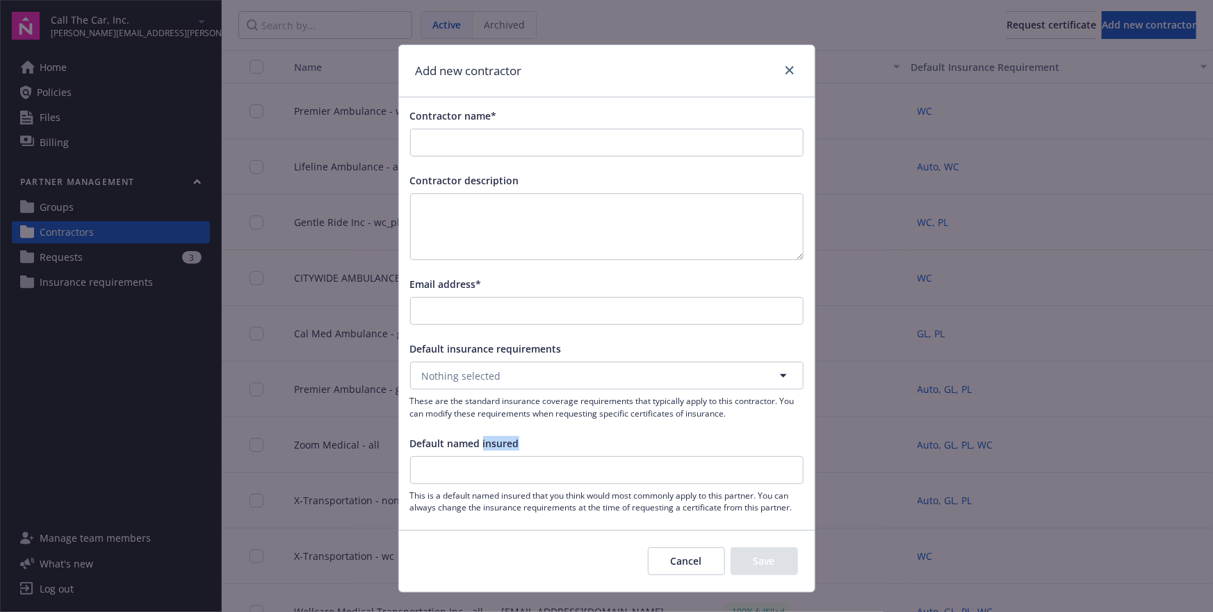
click at [512, 448] on span "Default named insured" at bounding box center [464, 443] width 109 height 13
click at [512, 457] on input "Default named insured" at bounding box center [607, 470] width 392 height 26
click at [539, 446] on div "Default named insured" at bounding box center [606, 443] width 393 height 15
click at [460, 496] on span "This is a default named insured that you think would most commonly apply to thi…" at bounding box center [606, 501] width 393 height 24
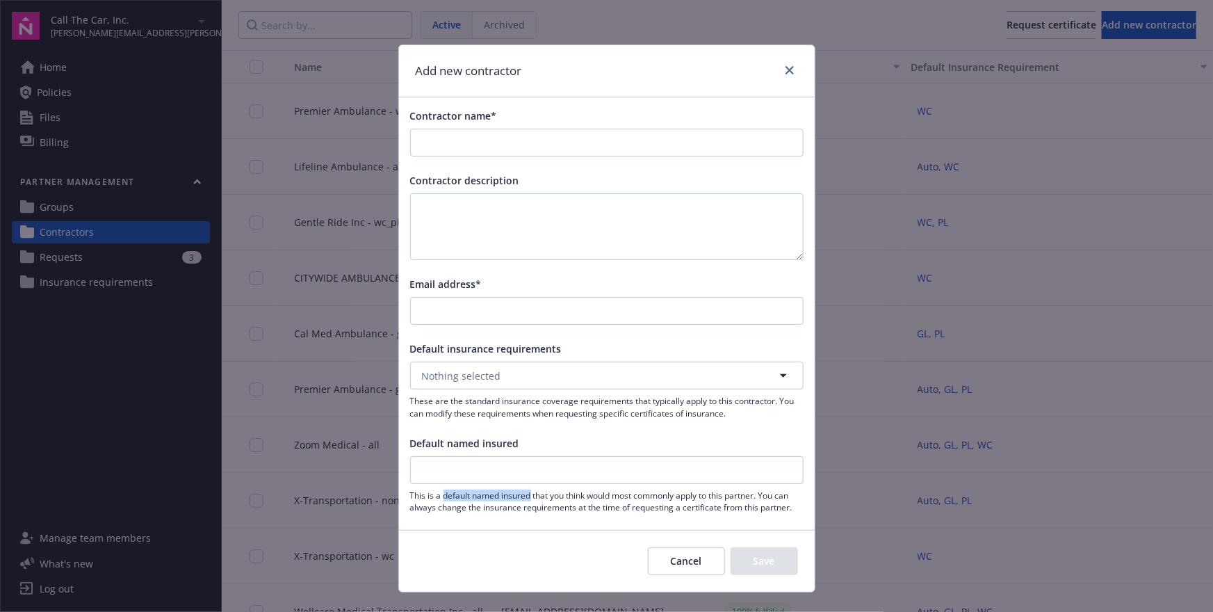
drag, startPoint x: 460, startPoint y: 496, endPoint x: 512, endPoint y: 495, distance: 51.4
click at [512, 495] on span "This is a default named insured that you think would most commonly apply to thi…" at bounding box center [606, 501] width 393 height 24
click at [518, 495] on span "This is a default named insured that you think would most commonly apply to thi…" at bounding box center [606, 501] width 393 height 24
click at [694, 567] on button "Cancel" at bounding box center [686, 561] width 77 height 28
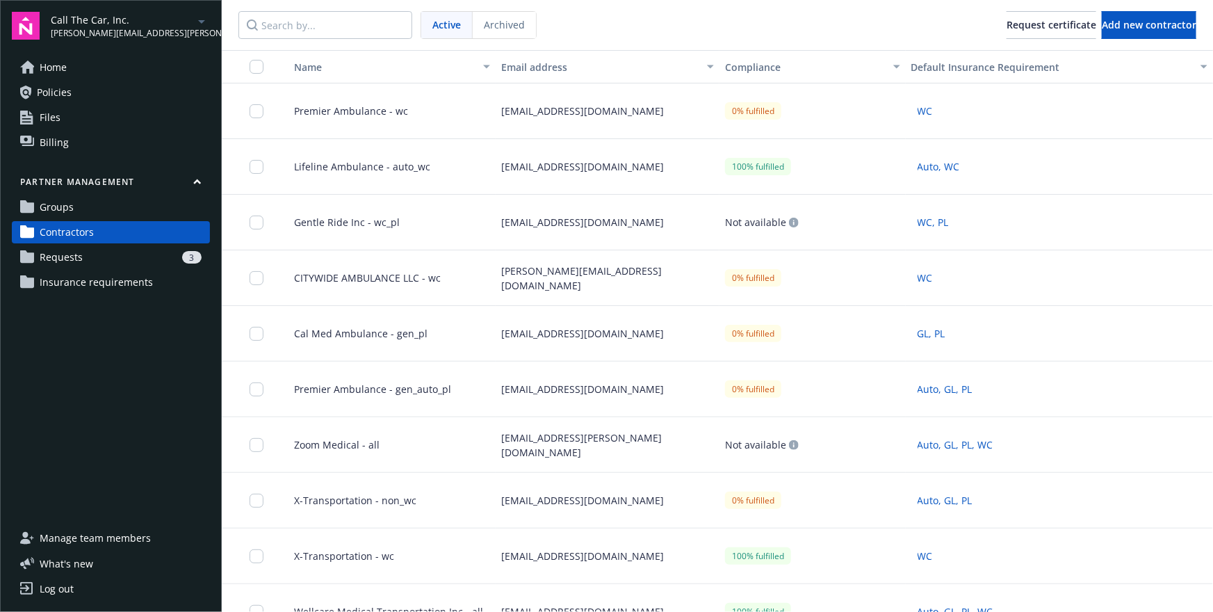
click at [145, 261] on div "3" at bounding box center [144, 257] width 113 height 13
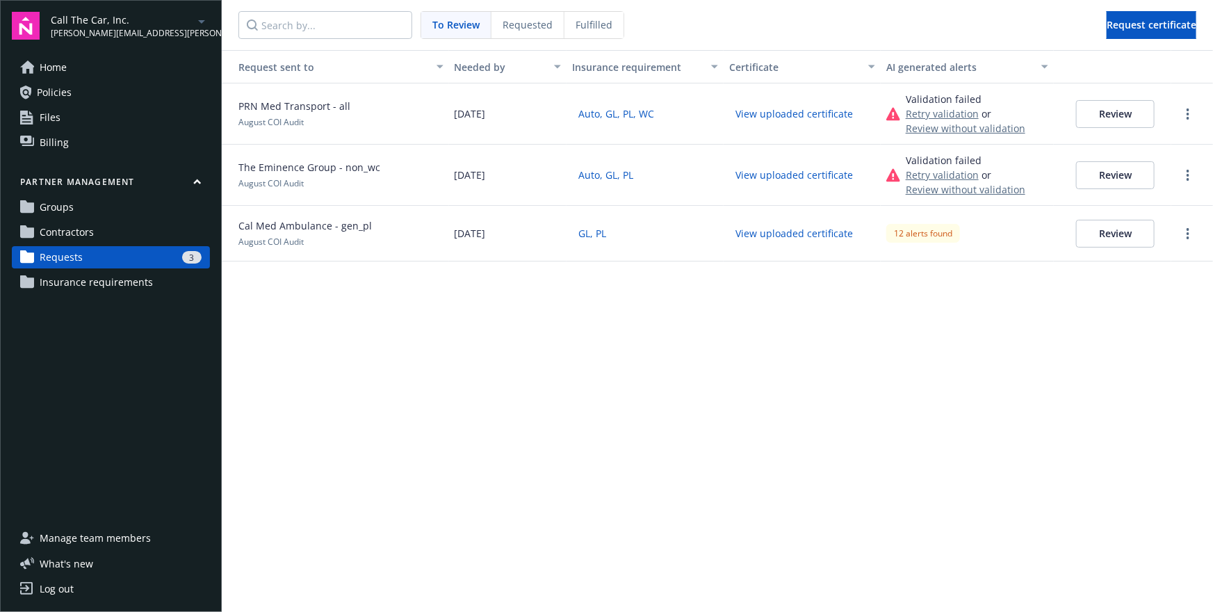
click at [921, 159] on div "Validation failed" at bounding box center [966, 160] width 120 height 15
drag, startPoint x: 921, startPoint y: 159, endPoint x: 957, endPoint y: 161, distance: 35.5
click at [957, 161] on div "Validation failed" at bounding box center [966, 160] width 120 height 15
click at [1109, 163] on button "Review" at bounding box center [1115, 175] width 79 height 28
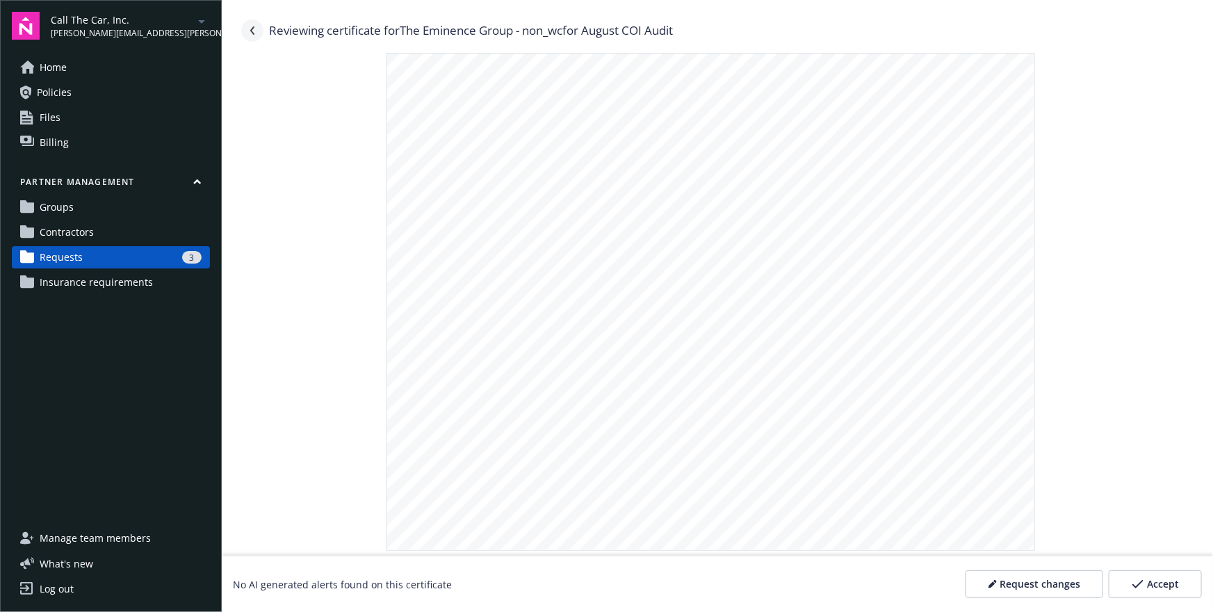
click at [258, 31] on link "Navigate back" at bounding box center [252, 30] width 22 height 22
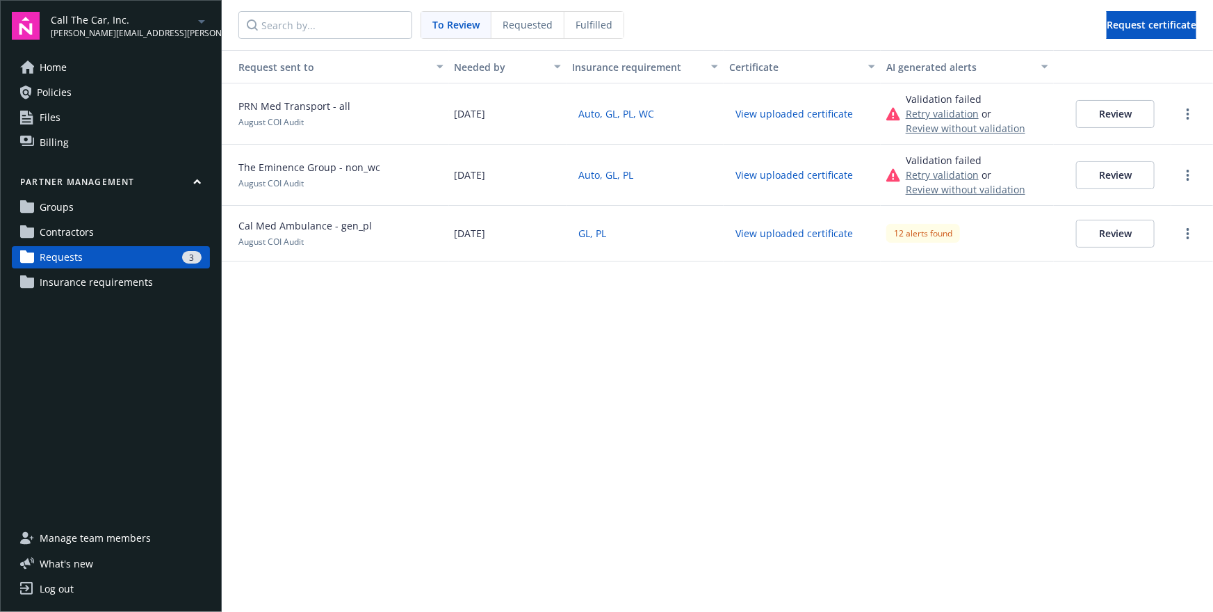
click at [694, 478] on div "Request sent to Needed by Insurance requirement Certificate AI generated alerts…" at bounding box center [717, 331] width 991 height 562
click at [525, 386] on div "Request sent to Needed by Insurance requirement Certificate AI generated alerts…" at bounding box center [717, 331] width 991 height 562
click at [944, 101] on div "Validation failed" at bounding box center [966, 99] width 120 height 15
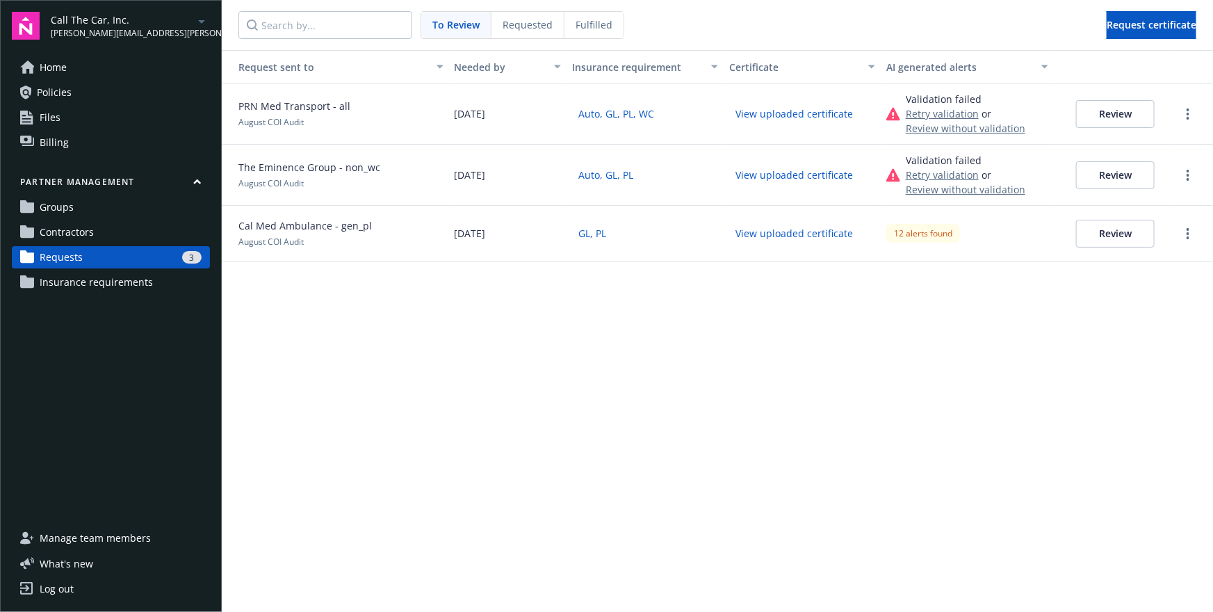
click at [942, 139] on div "Validation failed Retry validation or Review without validation" at bounding box center [967, 113] width 173 height 61
drag, startPoint x: 1032, startPoint y: 190, endPoint x: 909, endPoint y: 156, distance: 127.5
click at [909, 156] on div "Validation failed Retry validation or Review without validation" at bounding box center [967, 175] width 173 height 61
click at [909, 156] on div "Validation failed" at bounding box center [966, 160] width 120 height 15
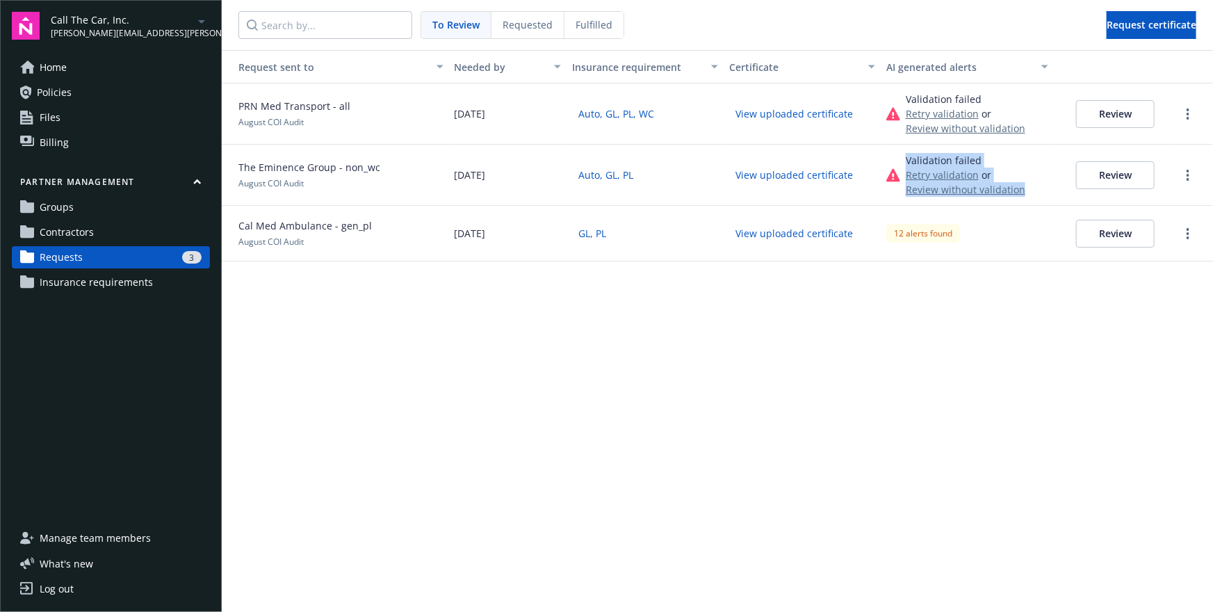
drag, startPoint x: 909, startPoint y: 156, endPoint x: 1016, endPoint y: 194, distance: 114.1
click at [1016, 194] on div "Validation failed Retry validation or Review without validation" at bounding box center [966, 175] width 120 height 44
click at [1041, 195] on div "Validation failed Retry validation or Review without validation" at bounding box center [967, 175] width 173 height 61
click at [724, 511] on div "Request sent to Needed by Insurance requirement Certificate AI generated alerts…" at bounding box center [717, 331] width 991 height 562
